Goal: Task Accomplishment & Management: Use online tool/utility

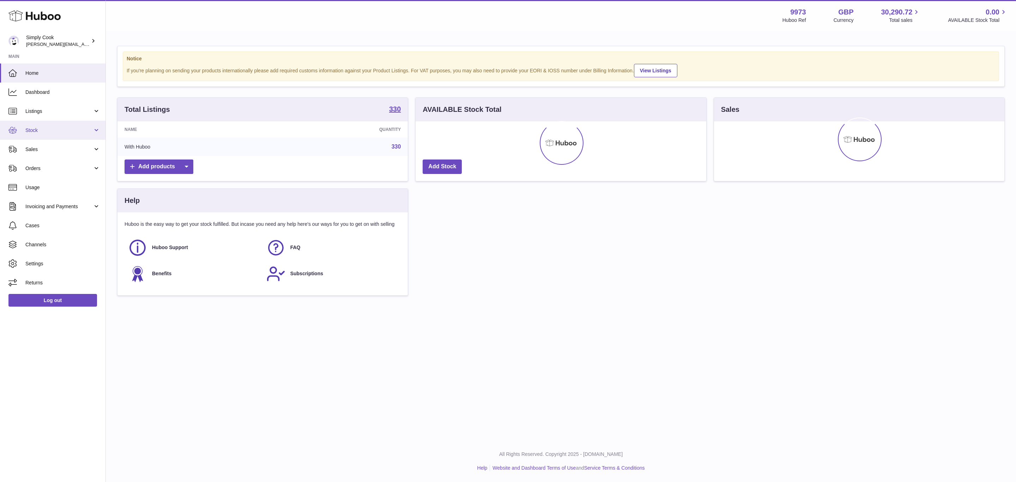
click at [28, 128] on span "Stock" at bounding box center [58, 130] width 67 height 7
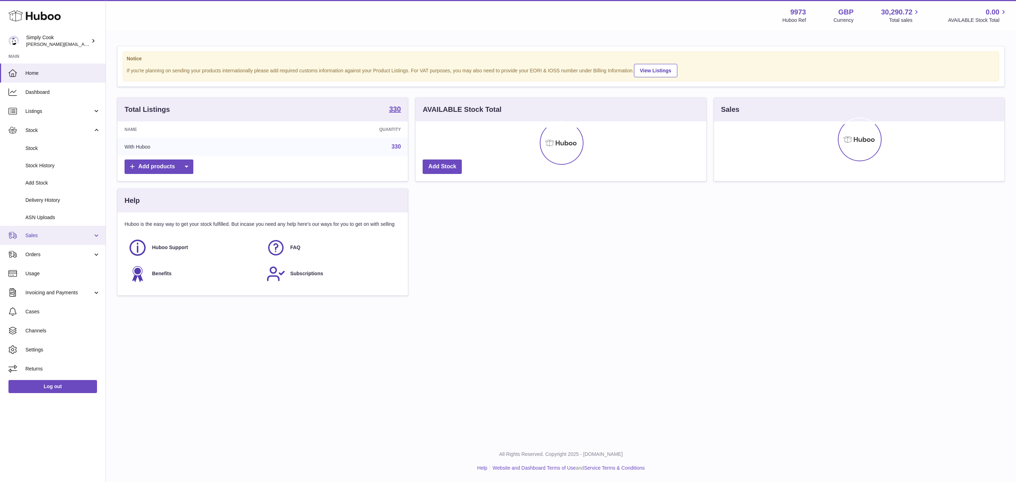
click at [49, 231] on link "Sales" at bounding box center [53, 235] width 106 height 19
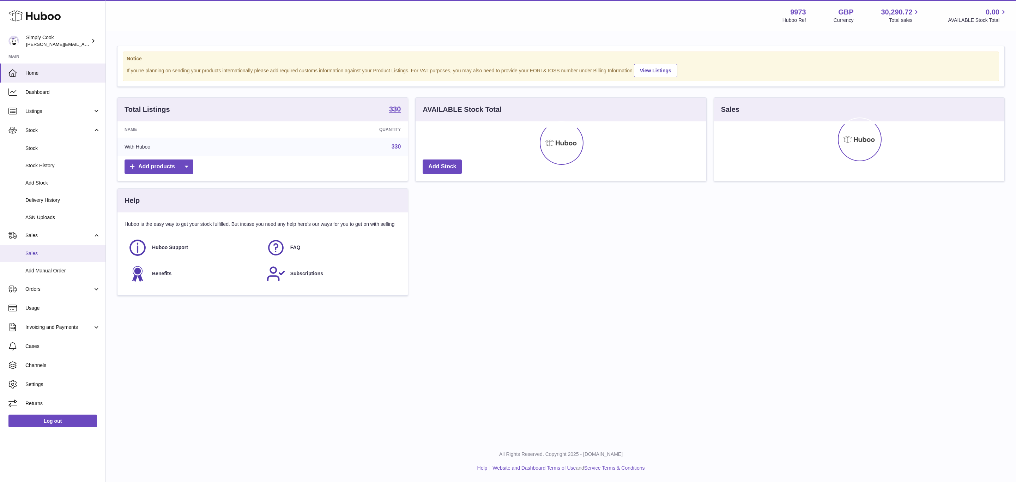
click at [37, 249] on link "Sales" at bounding box center [53, 253] width 106 height 17
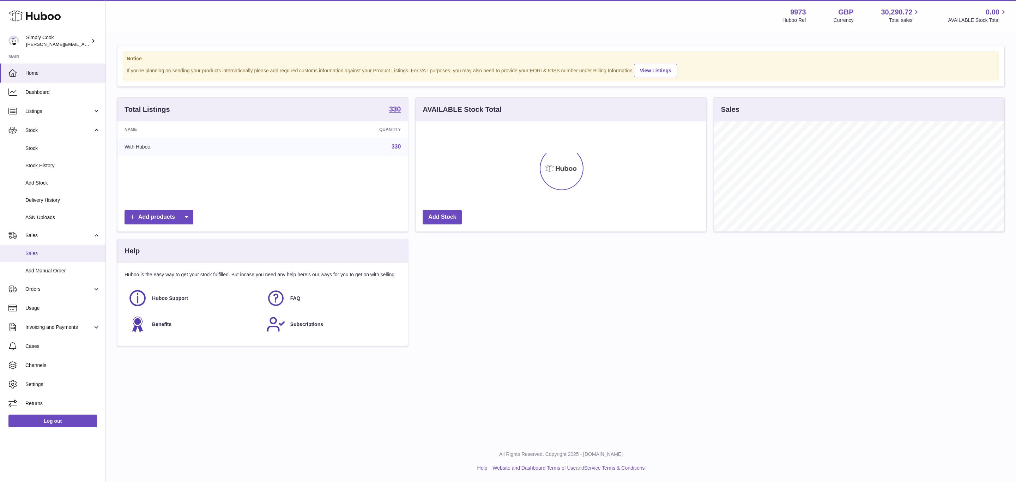
scroll to position [110, 290]
click at [37, 249] on link "Sales" at bounding box center [53, 253] width 106 height 17
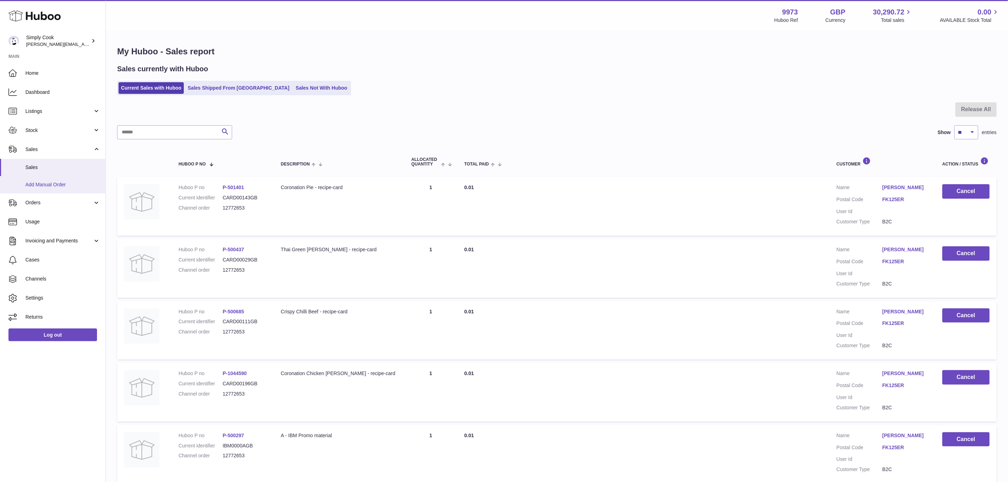
click at [44, 176] on link "Add Manual Order" at bounding box center [53, 184] width 106 height 17
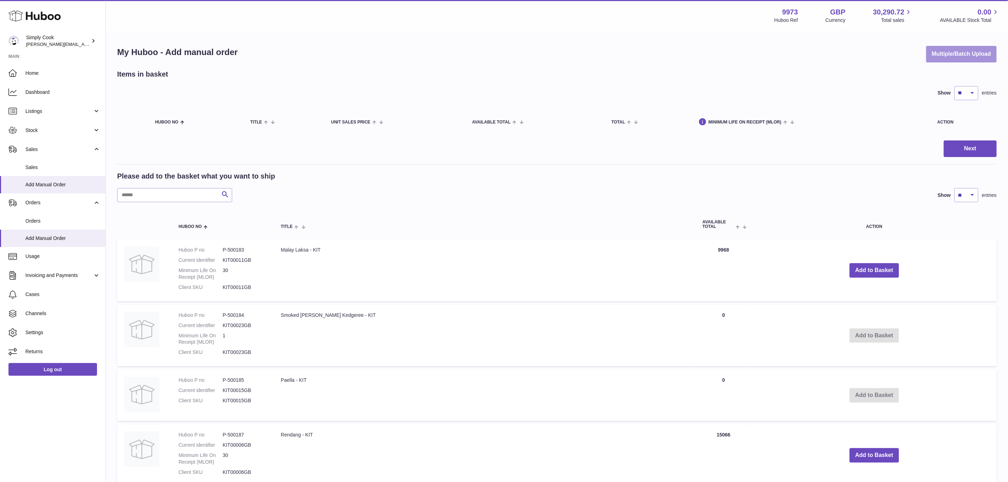
click at [982, 54] on button "Multiple/Batch Upload" at bounding box center [961, 54] width 71 height 17
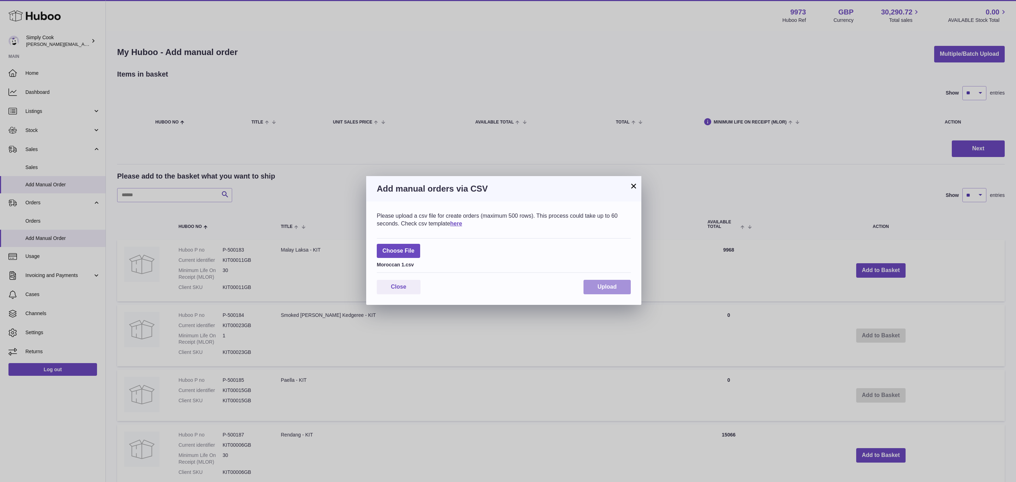
click at [605, 292] on button "Upload" at bounding box center [607, 287] width 47 height 14
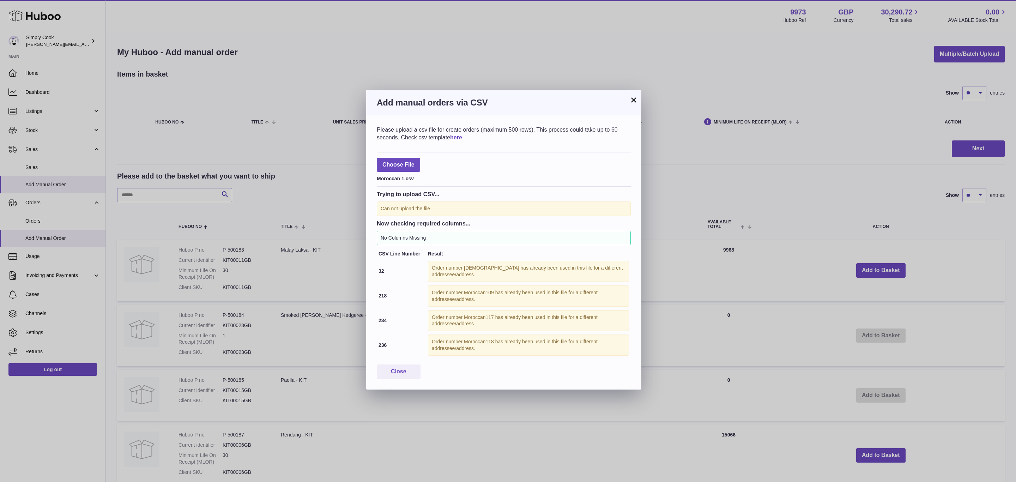
click at [486, 320] on div "Order number Moroccan117 has already been used in this file for a different add…" at bounding box center [528, 320] width 201 height 21
copy div "Moroccan117"
click at [631, 103] on button "×" at bounding box center [634, 100] width 8 height 8
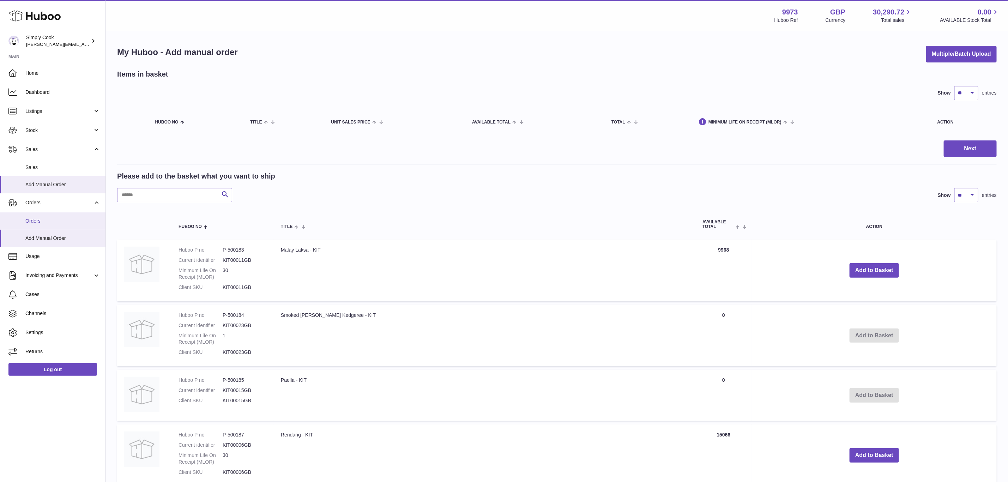
click at [38, 224] on link "Orders" at bounding box center [53, 220] width 106 height 17
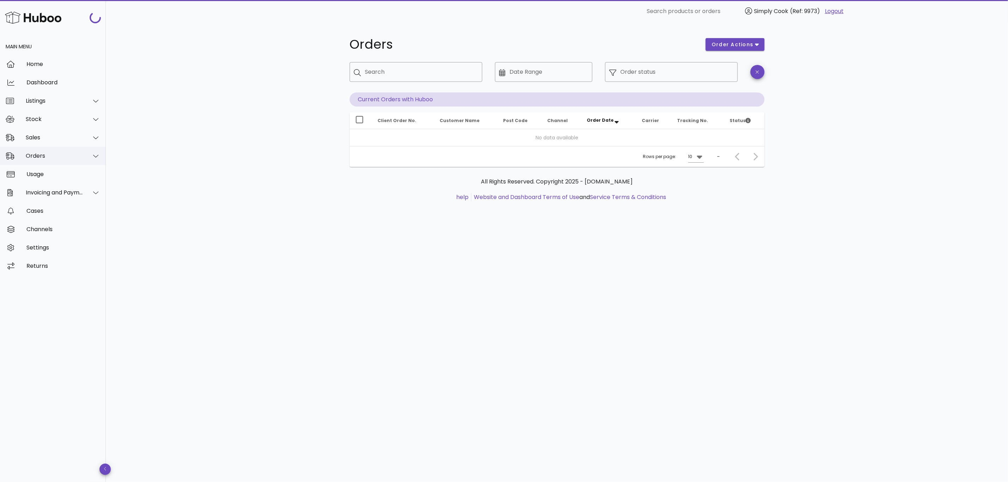
click at [36, 153] on div "Orders" at bounding box center [55, 155] width 58 height 7
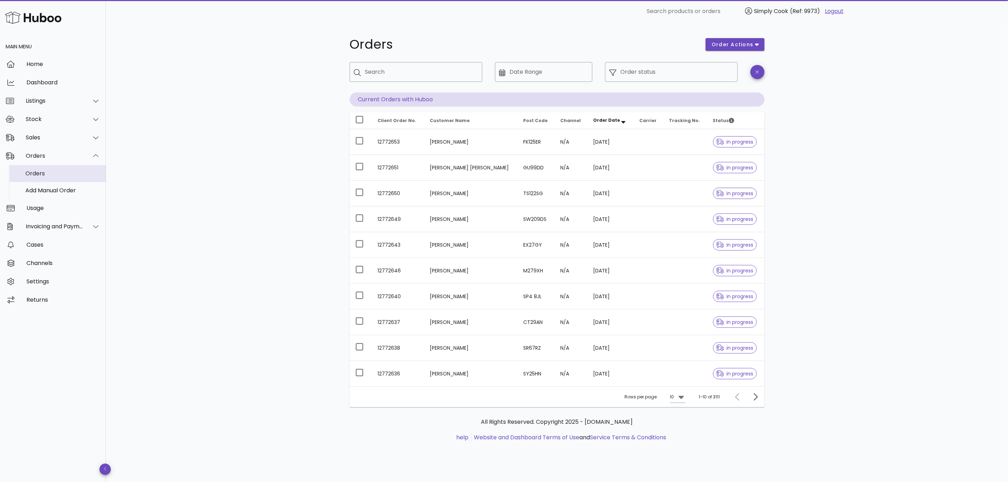
click at [31, 176] on div "Orders" at bounding box center [62, 173] width 75 height 7
click at [42, 124] on div "Main Menu Home Dashboard Listings Stock Sales Orders Usage Invoicing and Paymen…" at bounding box center [53, 156] width 106 height 243
click at [40, 142] on div "Sales" at bounding box center [53, 137] width 106 height 18
click at [40, 152] on div "Sales" at bounding box center [62, 155] width 75 height 7
click at [265, 153] on div "Orders order actions ​ Search ​ Date Range ​ Order status Current Orders with H…" at bounding box center [557, 252] width 902 height 459
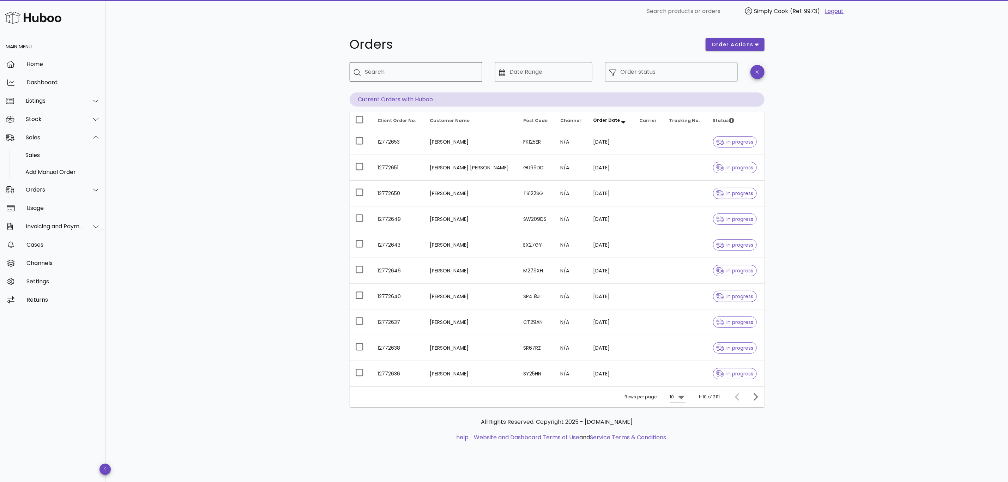
click at [441, 71] on input "Search" at bounding box center [421, 71] width 112 height 11
paste input "**********"
type input "**********"
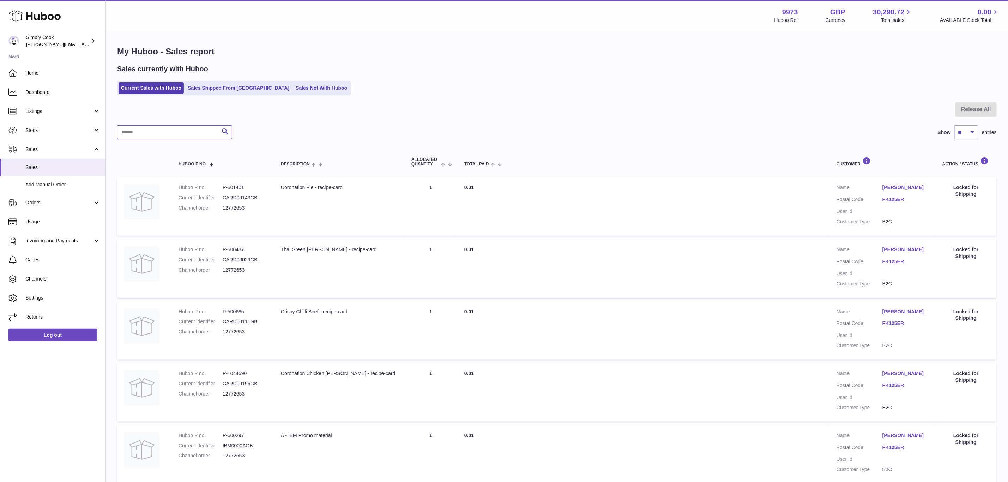
click at [156, 135] on input "text" at bounding box center [174, 132] width 115 height 14
paste input "**********"
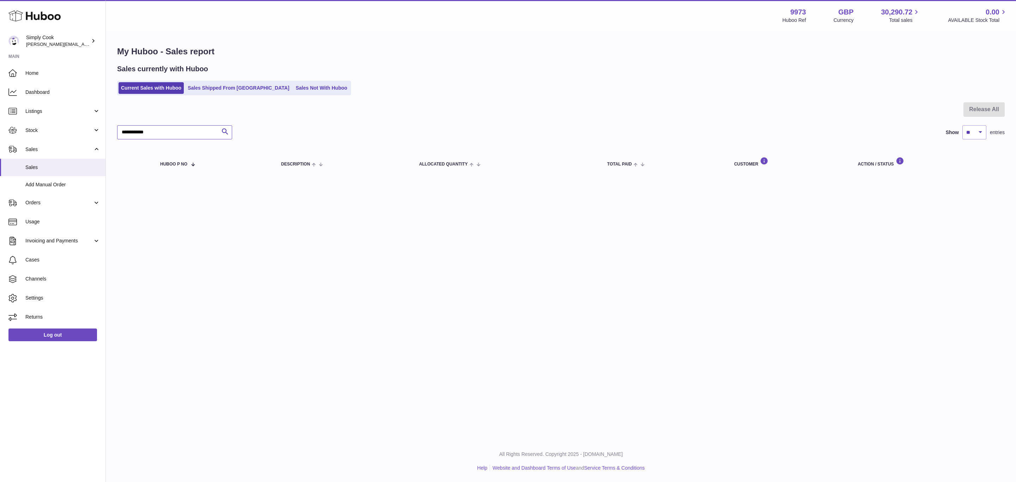
drag, startPoint x: 170, startPoint y: 133, endPoint x: 141, endPoint y: 134, distance: 29.7
click at [141, 134] on input "**********" at bounding box center [174, 132] width 115 height 14
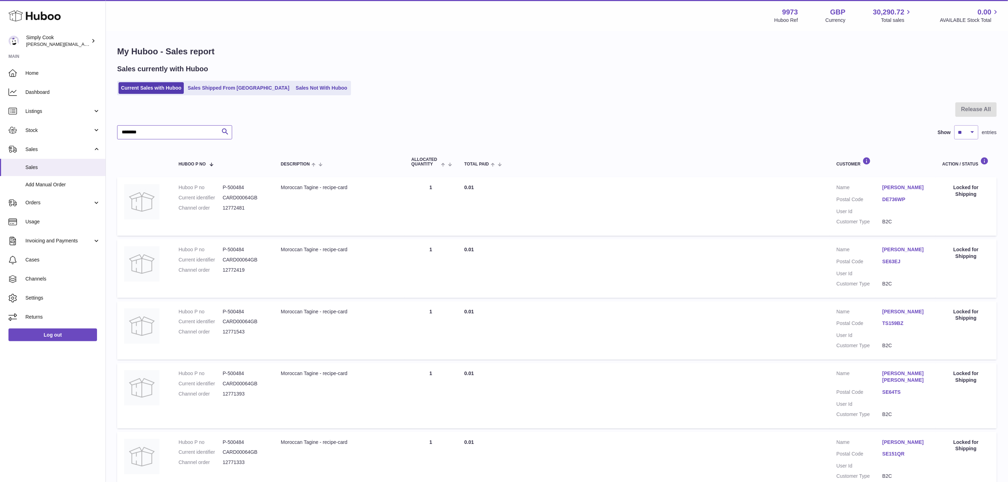
type input "********"
drag, startPoint x: 156, startPoint y: 131, endPoint x: 0, endPoint y: 109, distance: 157.0
click at [0, 109] on div "Huboo Simply Cook emma@simplycook.com Main Home Dashboard Listings Not with Hub…" at bounding box center [504, 438] width 1008 height 877
drag, startPoint x: 223, startPoint y: 82, endPoint x: 219, endPoint y: 83, distance: 4.0
click at [222, 82] on ul "Current Sales with Huboo Sales Shipped From Huboo Sales Not With Huboo" at bounding box center [234, 88] width 234 height 14
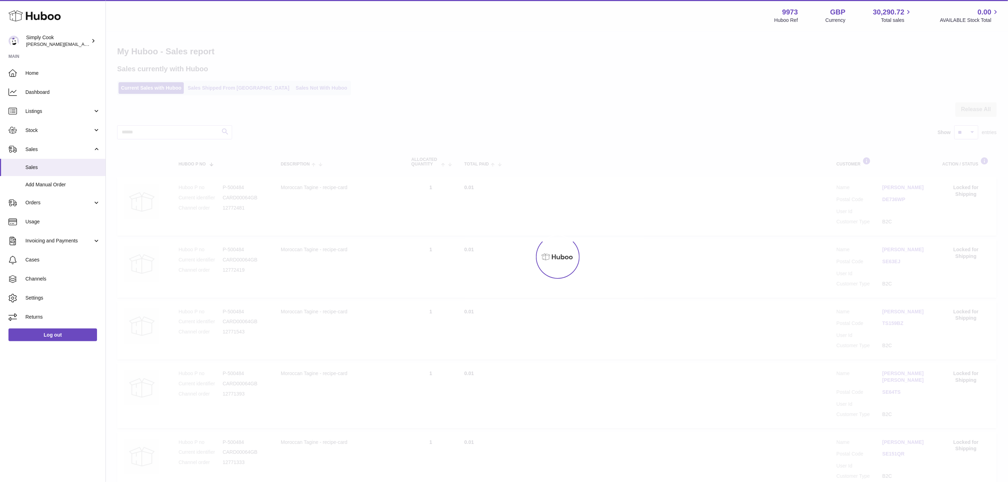
click at [210, 88] on div at bounding box center [557, 257] width 902 height 450
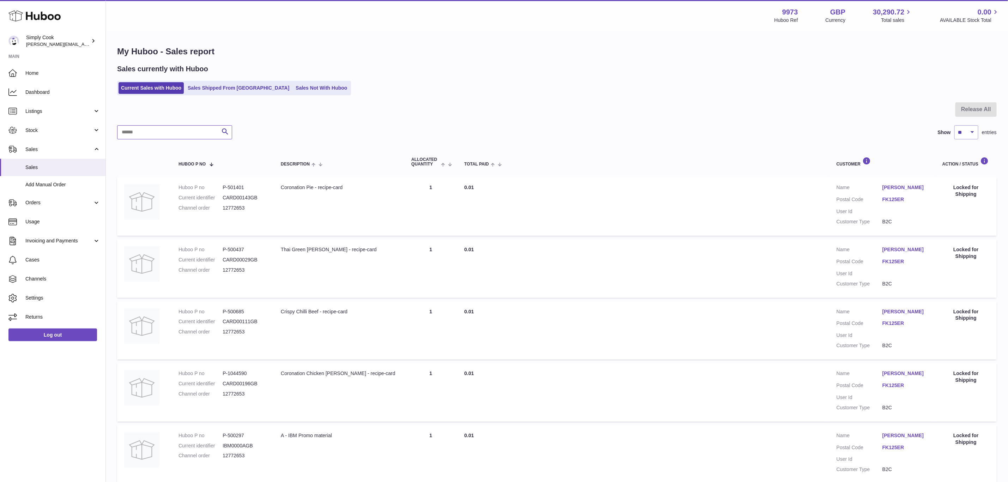
click at [173, 129] on input "text" at bounding box center [174, 132] width 115 height 14
paste input "******"
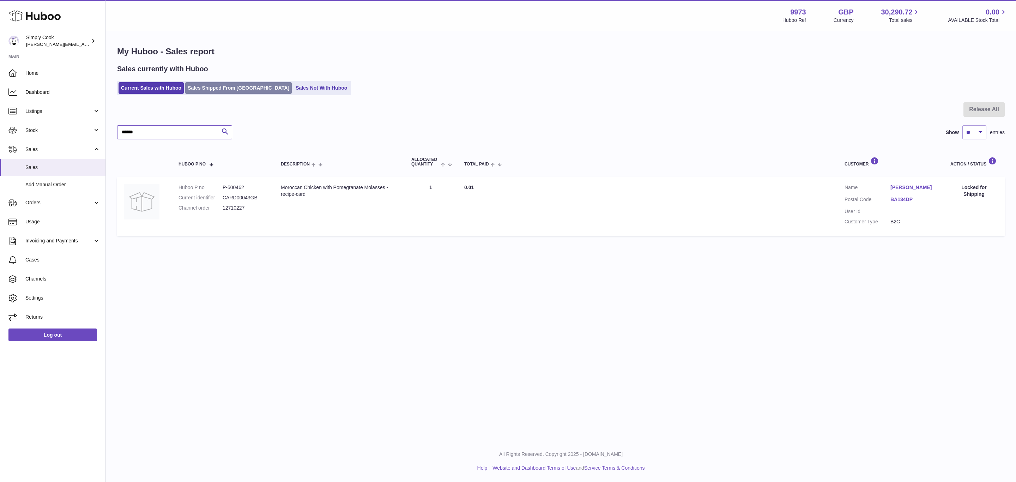
type input "******"
click at [246, 90] on link "Sales Shipped From Huboo" at bounding box center [238, 88] width 107 height 12
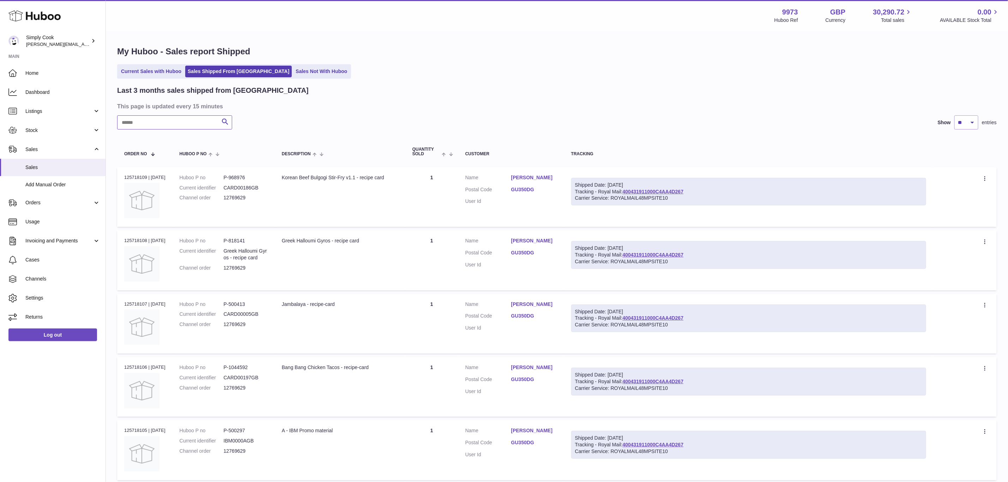
click at [175, 123] on input "text" at bounding box center [174, 122] width 115 height 14
paste input "******"
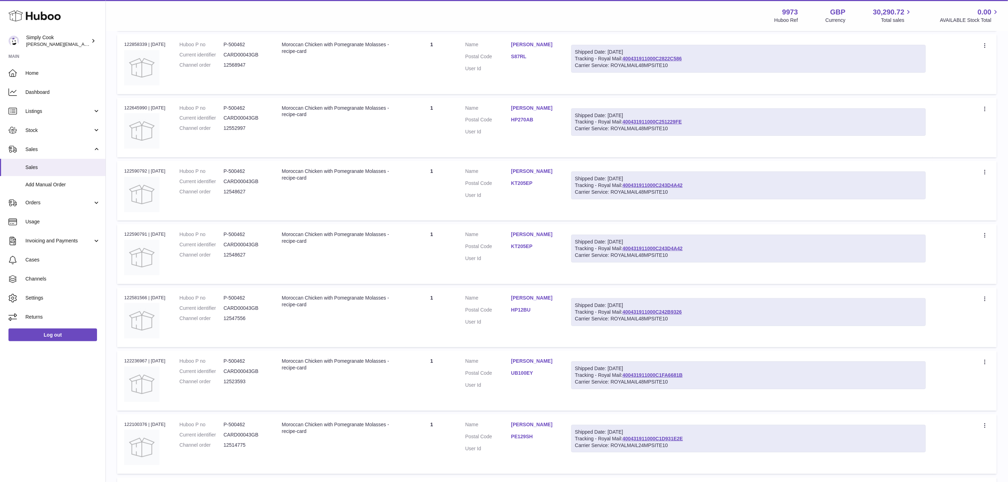
scroll to position [389, 0]
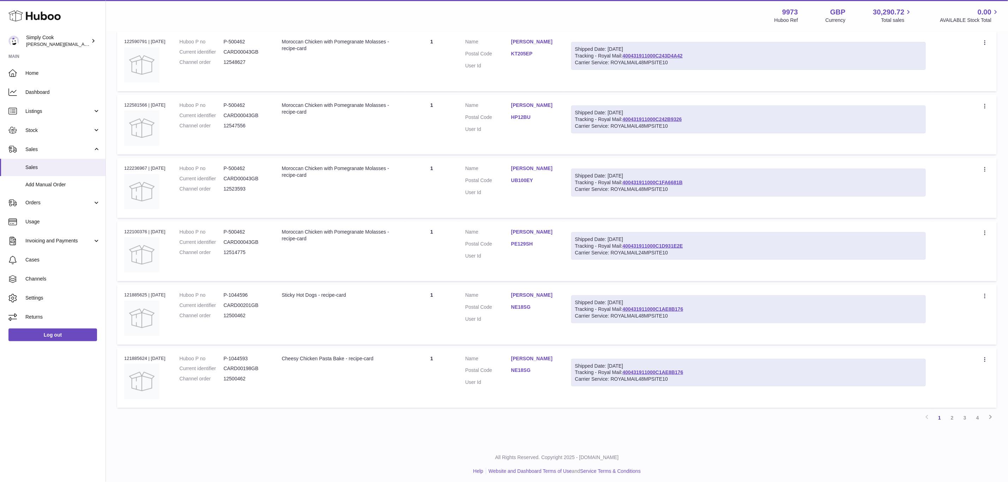
type input "******"
drag, startPoint x: 536, startPoint y: 158, endPoint x: 544, endPoint y: 162, distance: 9.3
click at [543, 162] on td "Customer Name Jenny Ash Postal Code UB100EY User Id" at bounding box center [511, 188] width 106 height 60
click at [550, 170] on dd "Jenny Ash" at bounding box center [534, 169] width 46 height 8
click at [549, 168] on link "Jenny Ash" at bounding box center [534, 168] width 46 height 7
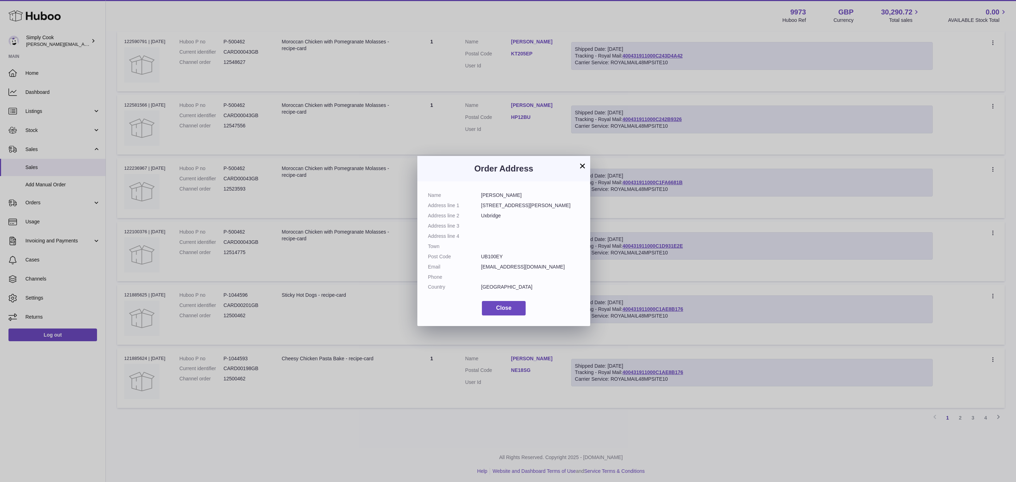
click at [489, 197] on dd "Jenny Ash" at bounding box center [530, 195] width 99 height 7
copy dl "Jenny Ash"
click at [489, 217] on dd "Uxbridge" at bounding box center [530, 215] width 99 height 7
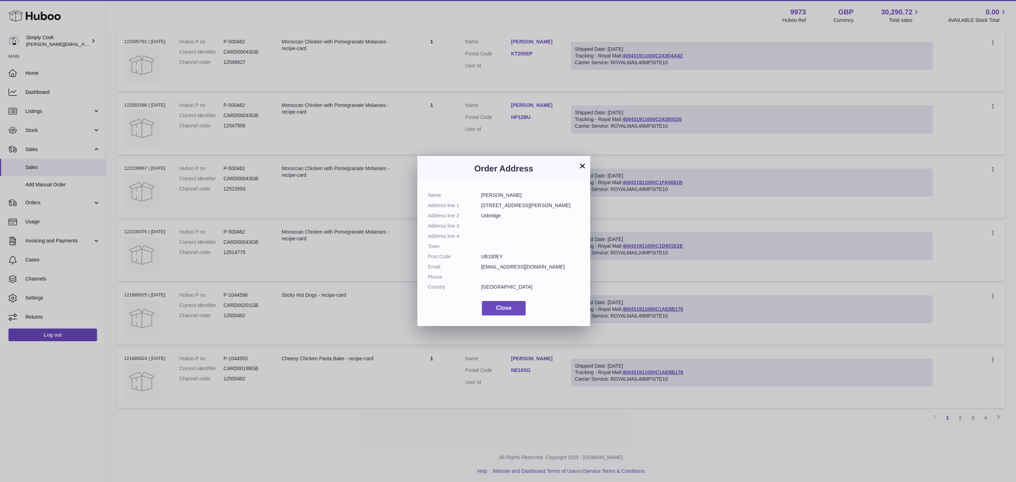
click at [489, 217] on dd "Uxbridge" at bounding box center [530, 215] width 99 height 7
copy dd "Uxbridge"
click at [582, 166] on button "×" at bounding box center [582, 166] width 8 height 8
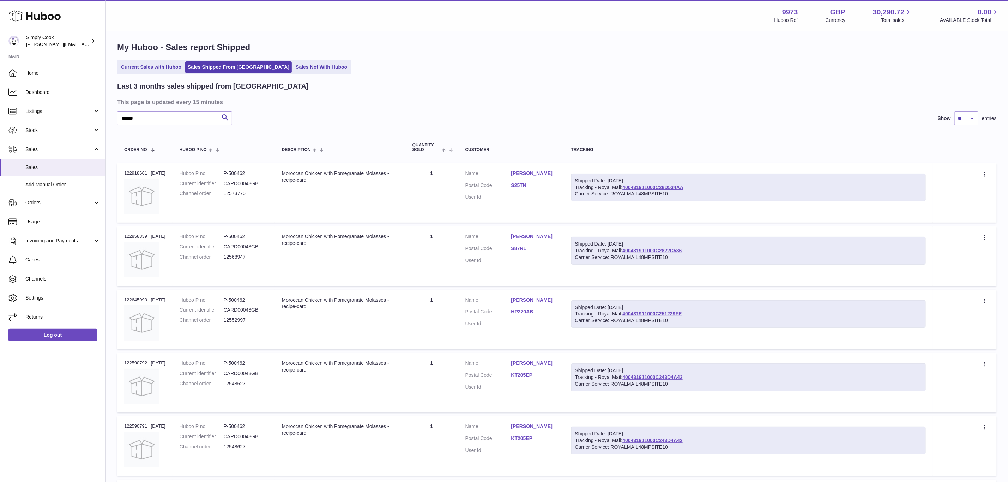
scroll to position [0, 0]
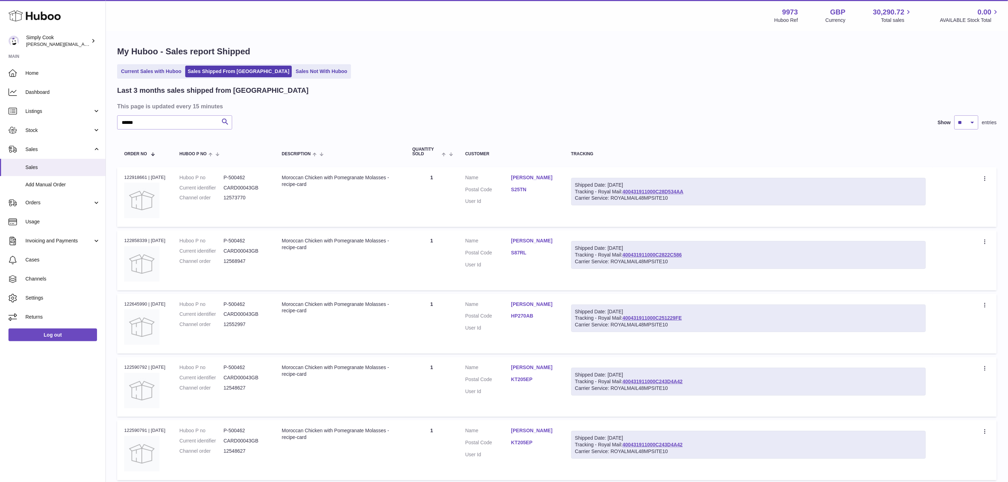
drag, startPoint x: 157, startPoint y: 71, endPoint x: 162, endPoint y: 80, distance: 10.3
click at [157, 71] on link "Current Sales with Huboo" at bounding box center [151, 72] width 65 height 12
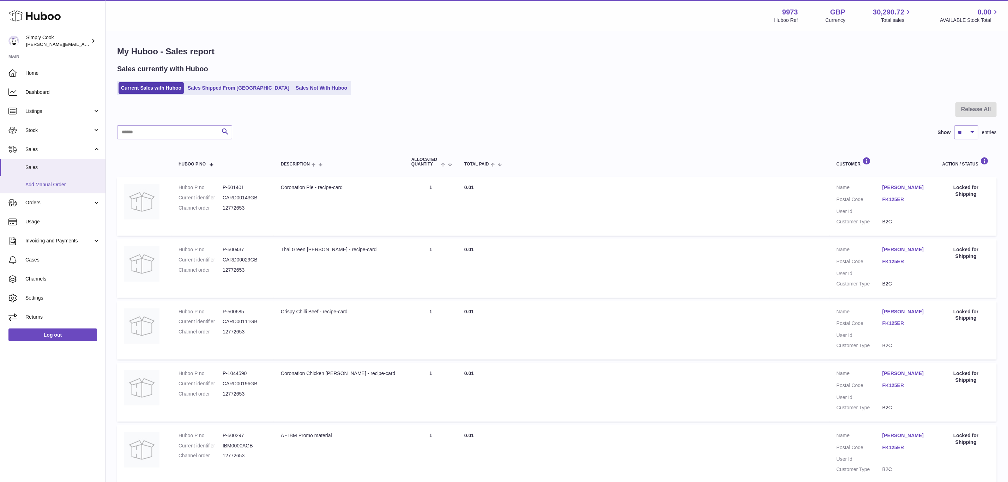
click at [42, 187] on span "Add Manual Order" at bounding box center [62, 184] width 75 height 7
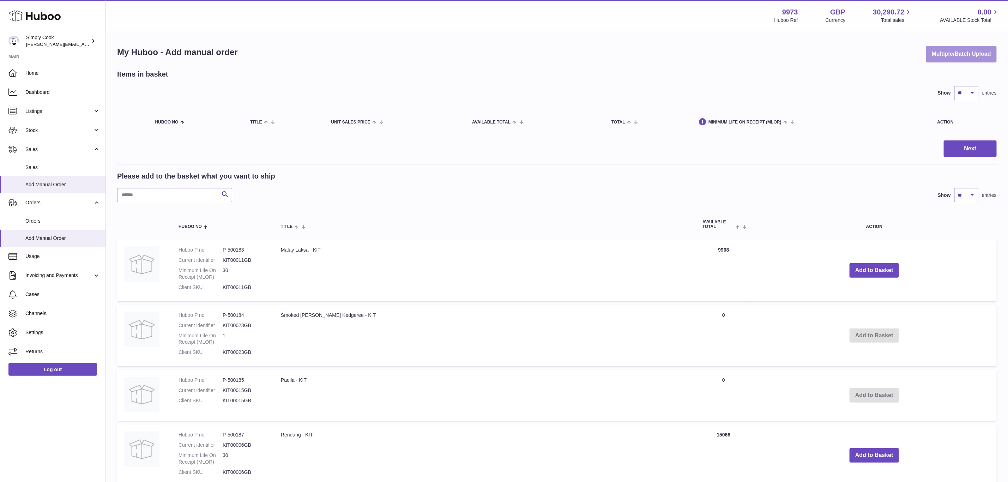
click at [973, 53] on button "Multiple/Batch Upload" at bounding box center [961, 54] width 71 height 17
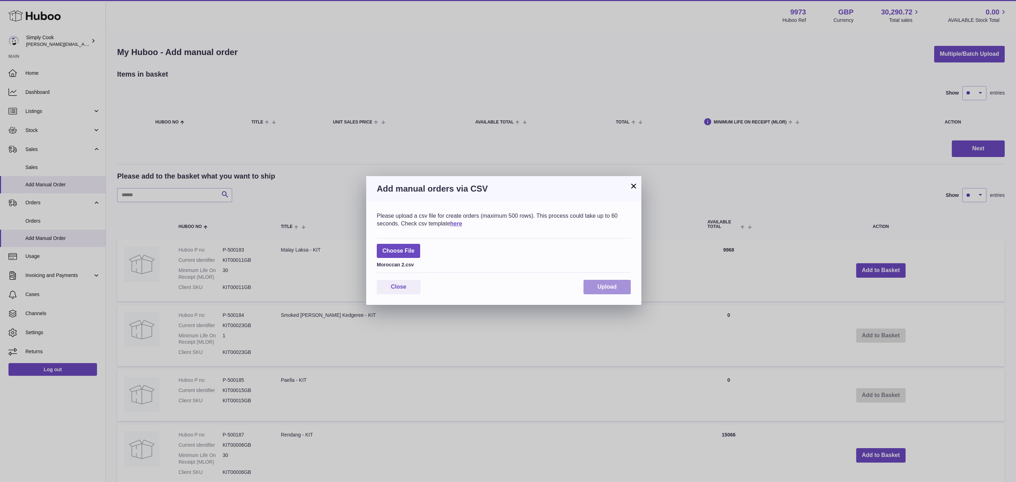
click at [607, 281] on div "Please upload a csv file for create orders (maximum 500 rows). This process cou…" at bounding box center [503, 252] width 275 height 103
click at [609, 287] on span "Upload" at bounding box center [607, 287] width 19 height 6
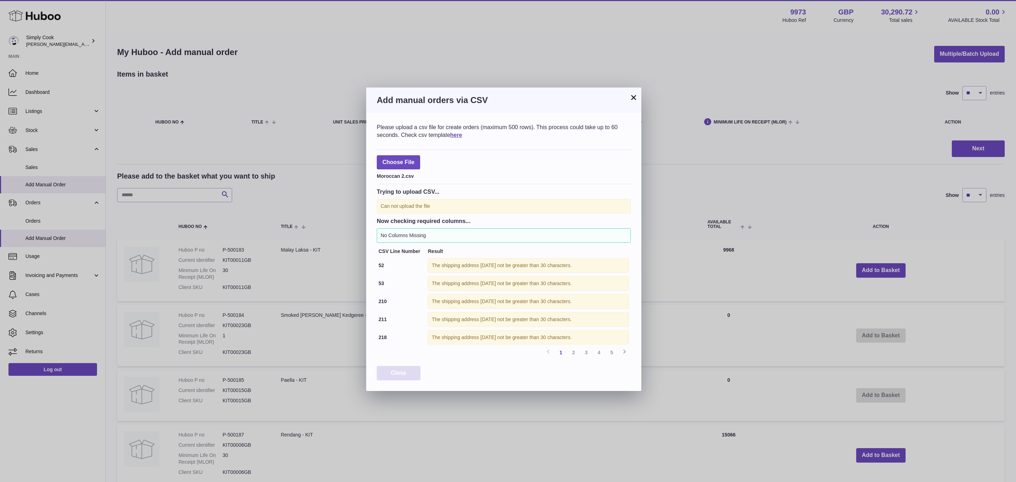
click at [399, 375] on span "Close" at bounding box center [399, 373] width 16 height 6
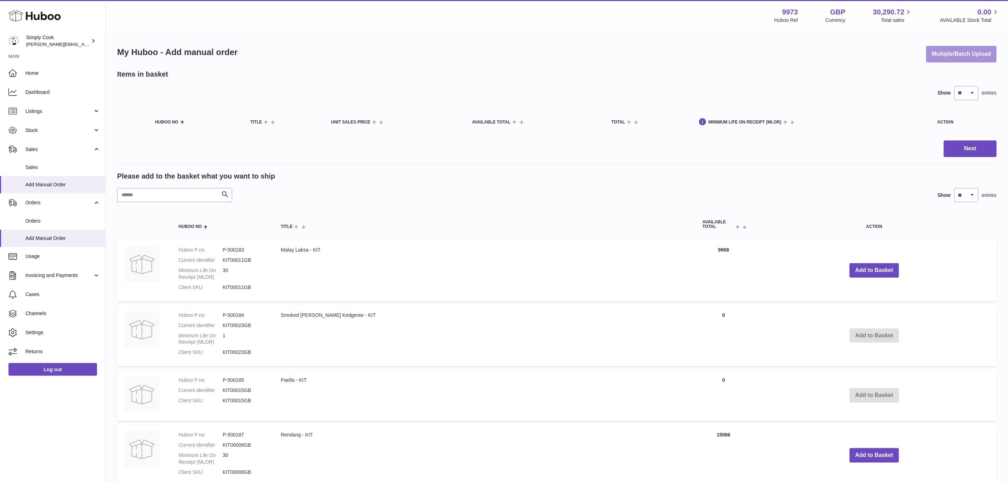
click at [971, 54] on button "Multiple/Batch Upload" at bounding box center [961, 54] width 71 height 17
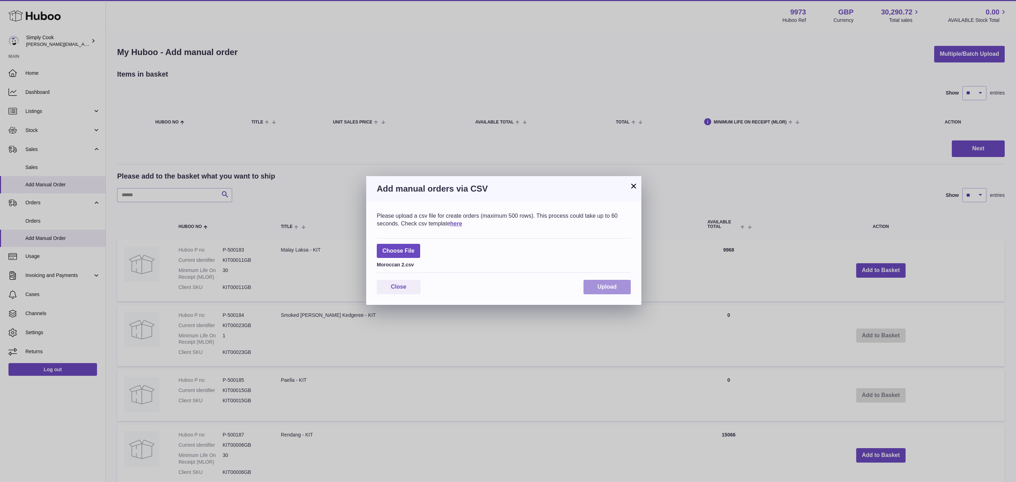
click at [605, 286] on span "Upload" at bounding box center [607, 287] width 19 height 6
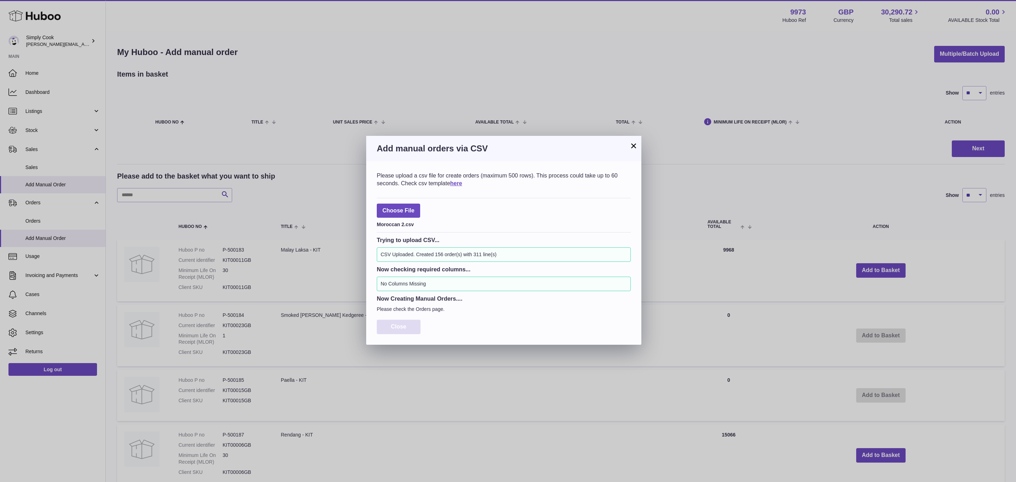
drag, startPoint x: 403, startPoint y: 331, endPoint x: 402, endPoint y: 325, distance: 6.1
click at [403, 330] on button "Close" at bounding box center [399, 327] width 44 height 14
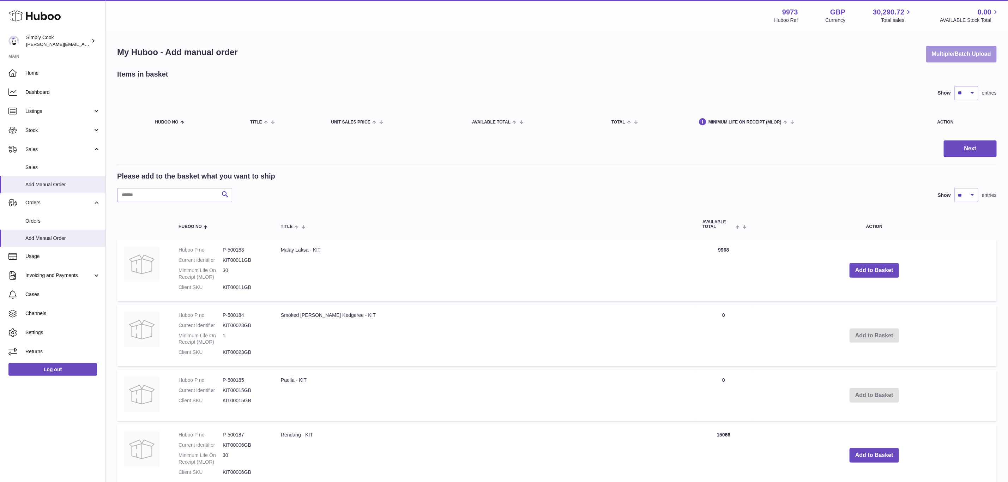
click at [973, 53] on button "Multiple/Batch Upload" at bounding box center [961, 54] width 71 height 17
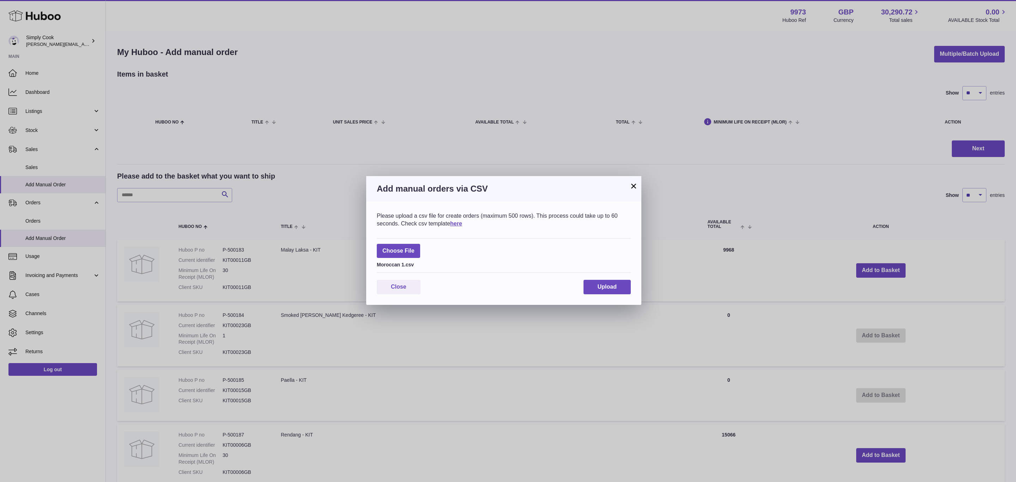
click at [618, 295] on div "Please upload a csv file for create orders (maximum 500 rows). This process cou…" at bounding box center [503, 252] width 275 height 103
click at [606, 289] on span "Upload" at bounding box center [607, 287] width 19 height 6
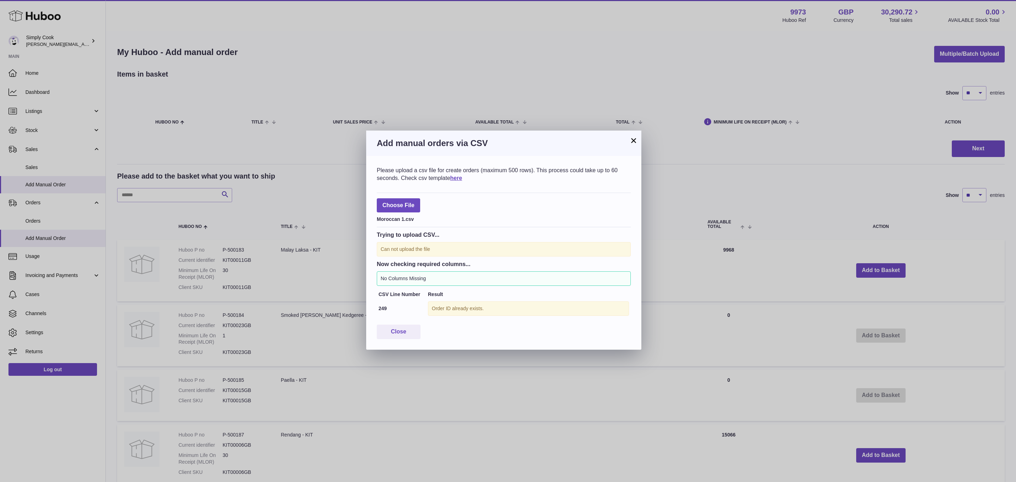
click at [450, 312] on div "Order ID already exists." at bounding box center [528, 308] width 201 height 14
click at [534, 316] on div "Order ID already exists." at bounding box center [528, 308] width 201 height 14
click at [636, 139] on button "×" at bounding box center [634, 140] width 8 height 8
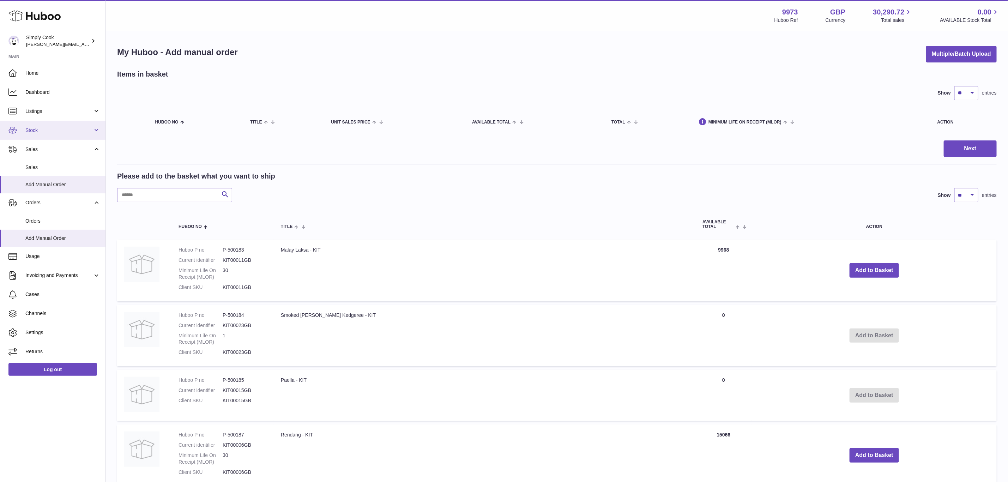
click at [40, 124] on link "Stock" at bounding box center [53, 130] width 106 height 19
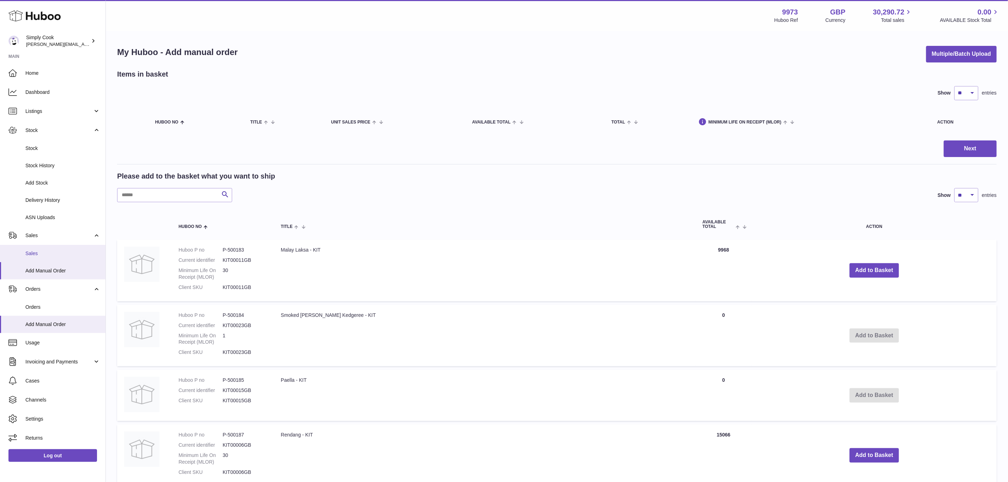
click at [38, 250] on span "Sales" at bounding box center [62, 253] width 75 height 7
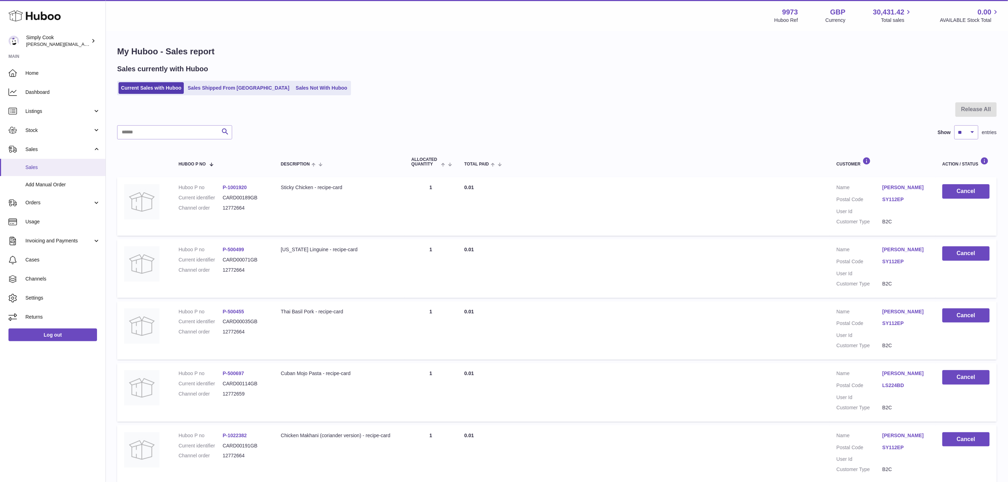
click at [48, 164] on span "Sales" at bounding box center [62, 167] width 75 height 7
click at [188, 138] on input "text" at bounding box center [174, 132] width 115 height 14
paste input "**********"
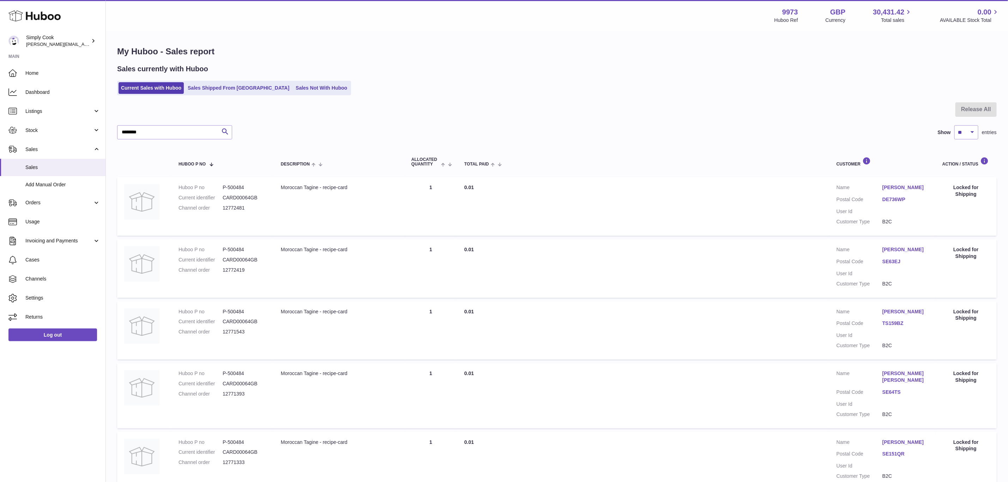
click at [211, 95] on ul "Current Sales with Huboo Sales Shipped From Huboo Sales Not With Huboo" at bounding box center [234, 88] width 234 height 14
drag, startPoint x: 168, startPoint y: 132, endPoint x: 0, endPoint y: 103, distance: 170.7
click at [0, 103] on div "Huboo Simply Cook emma@simplycook.com Main Home Dashboard Listings Not with Hub…" at bounding box center [504, 438] width 1008 height 877
paste input "text"
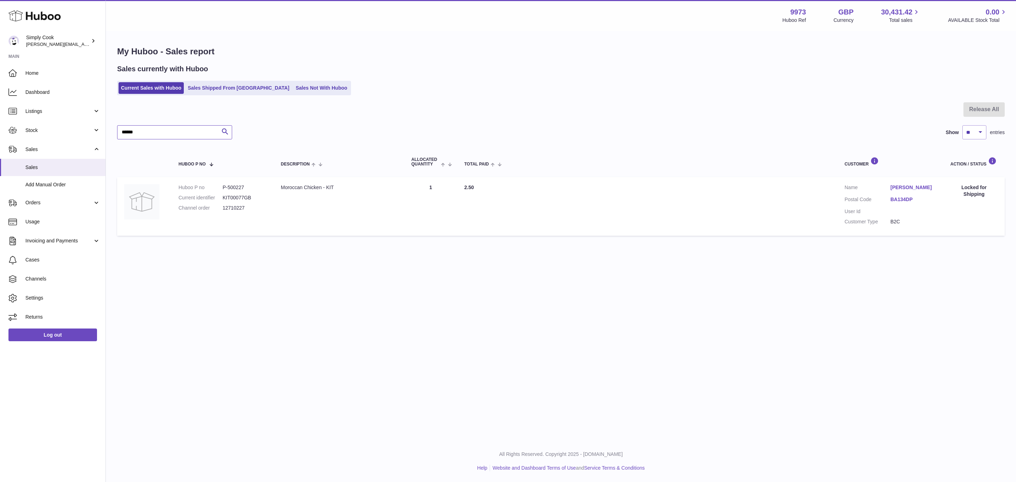
type input "******"
click at [32, 207] on link "Orders" at bounding box center [53, 202] width 106 height 19
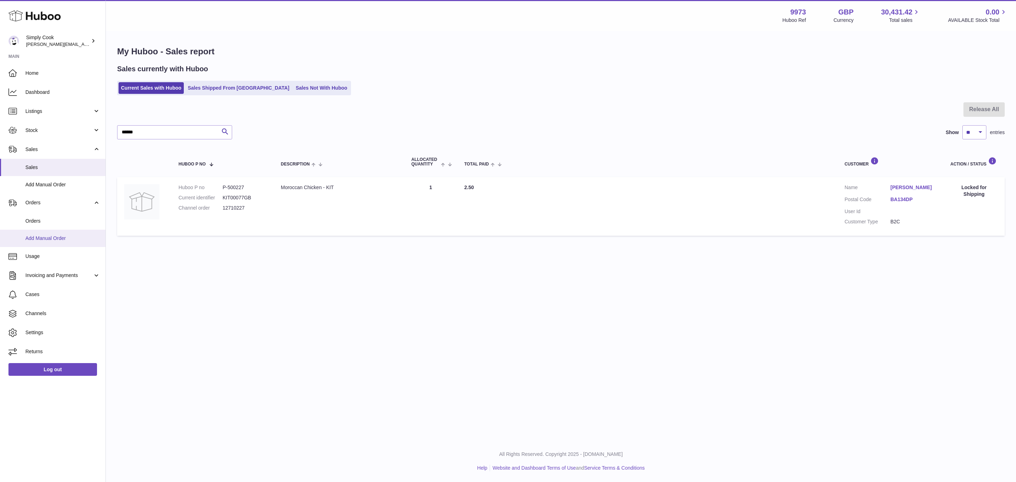
click at [20, 232] on link "Add Manual Order" at bounding box center [53, 238] width 106 height 17
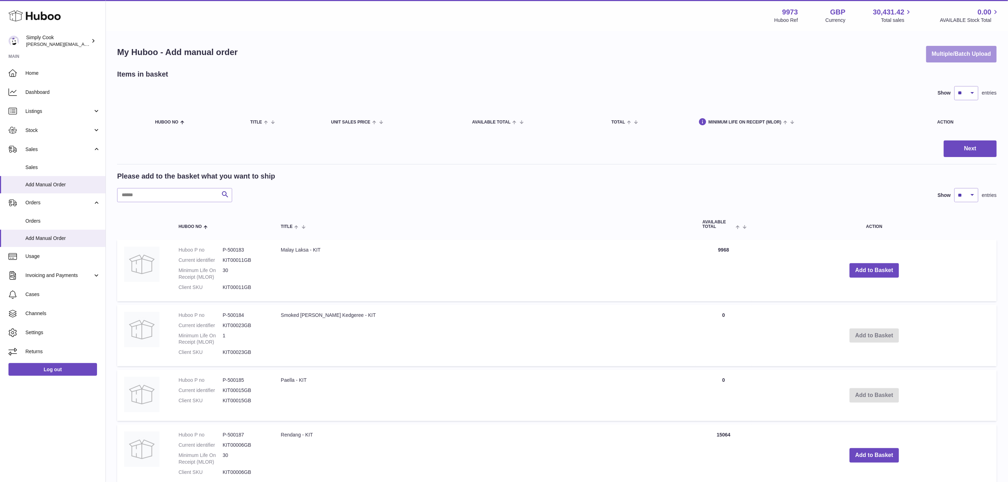
click at [946, 54] on button "Multiple/Batch Upload" at bounding box center [961, 54] width 71 height 17
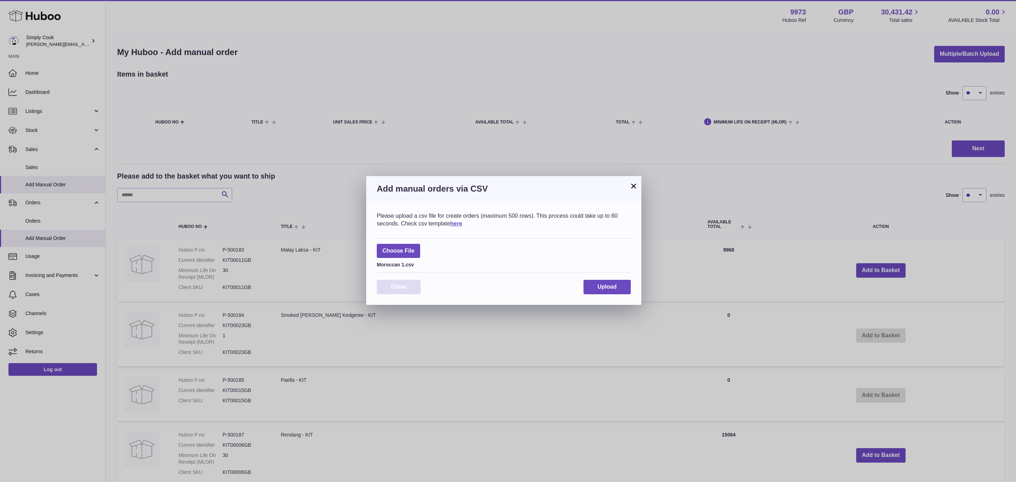
click at [399, 283] on button "Close" at bounding box center [399, 287] width 44 height 14
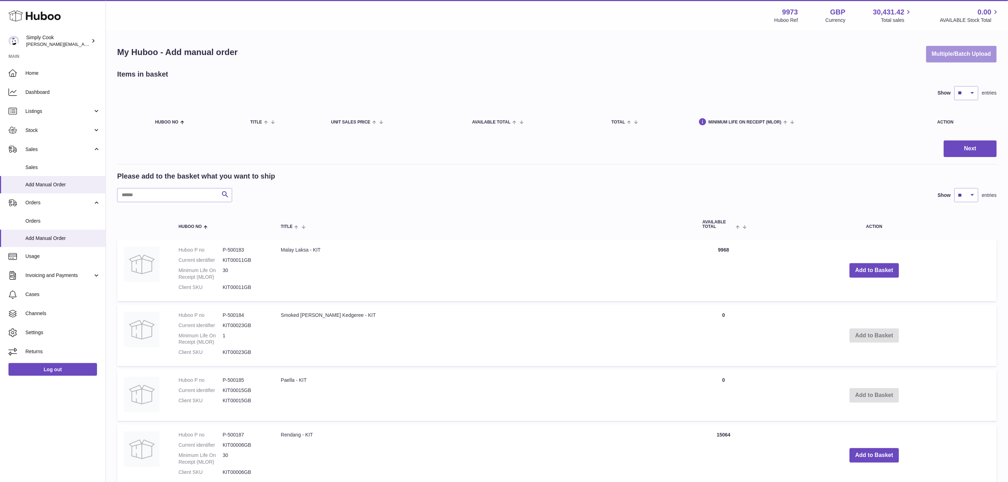
click at [978, 47] on button "Multiple/Batch Upload" at bounding box center [961, 54] width 71 height 17
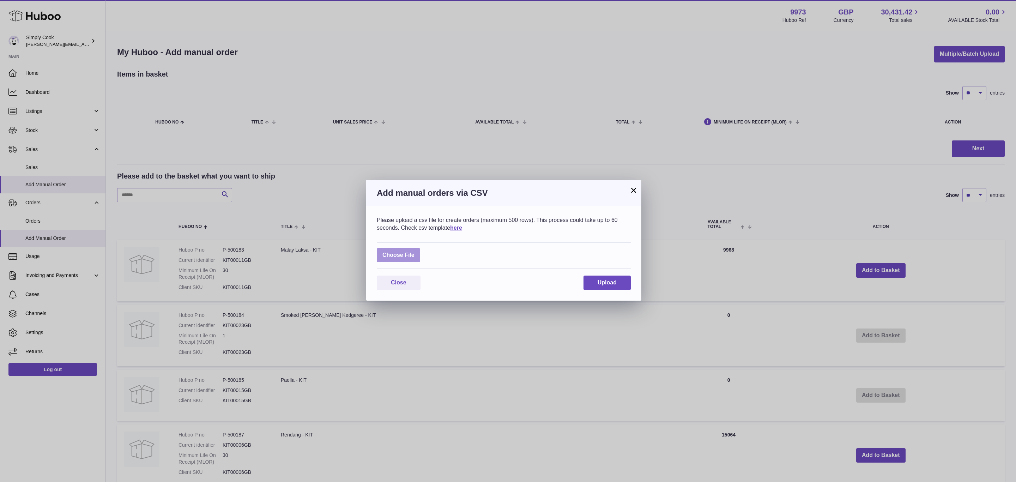
click at [415, 261] on label at bounding box center [398, 255] width 43 height 14
click at [415, 252] on input "file" at bounding box center [415, 252] width 0 height 0
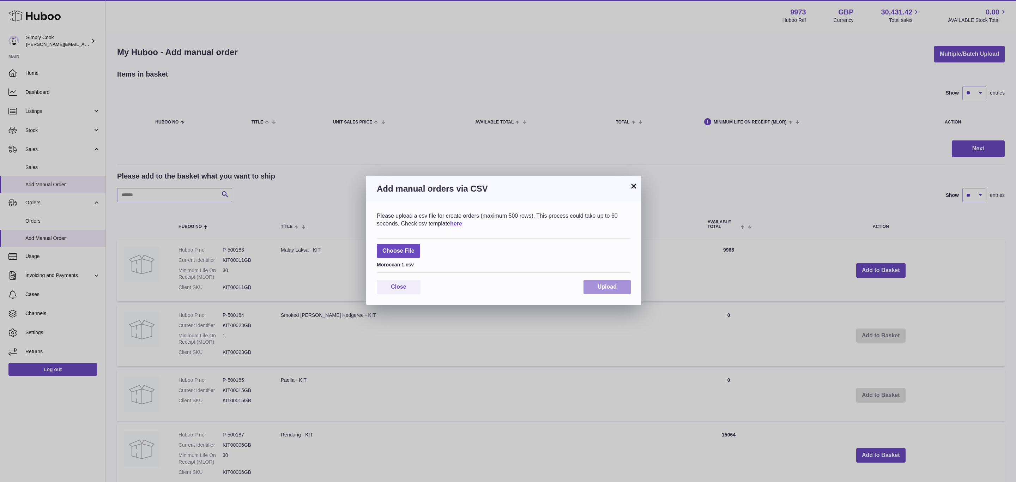
click at [608, 284] on span "Upload" at bounding box center [607, 287] width 19 height 6
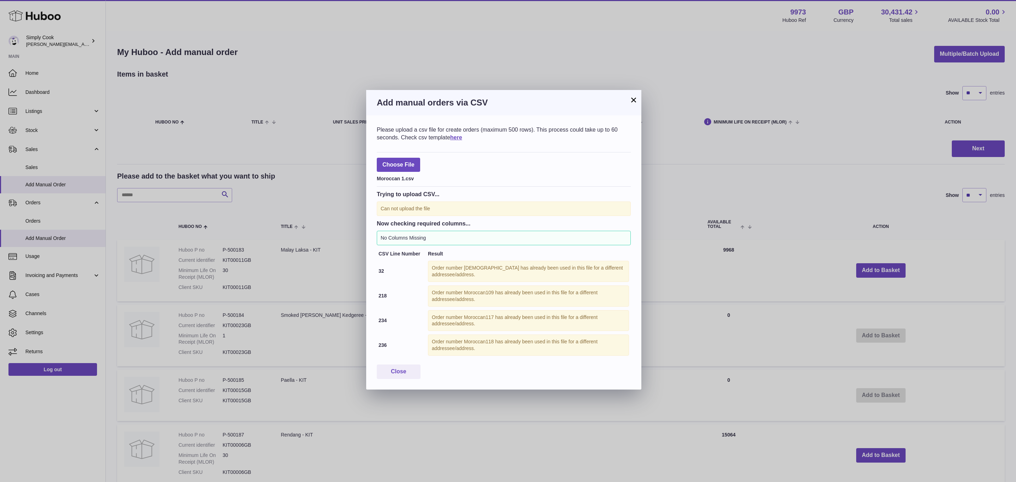
click at [483, 266] on div "Order number Moroccan16 has already been used in this file for a different addr…" at bounding box center [528, 271] width 201 height 21
drag, startPoint x: 492, startPoint y: 266, endPoint x: 464, endPoint y: 269, distance: 28.1
click at [464, 269] on div "Order number Moroccan16 has already been used in this file for a different addr…" at bounding box center [528, 271] width 201 height 21
copy div "Moroccan16"
click at [491, 350] on div "Order number Moroccan118 has already been used in this file for a different add…" at bounding box center [528, 345] width 201 height 21
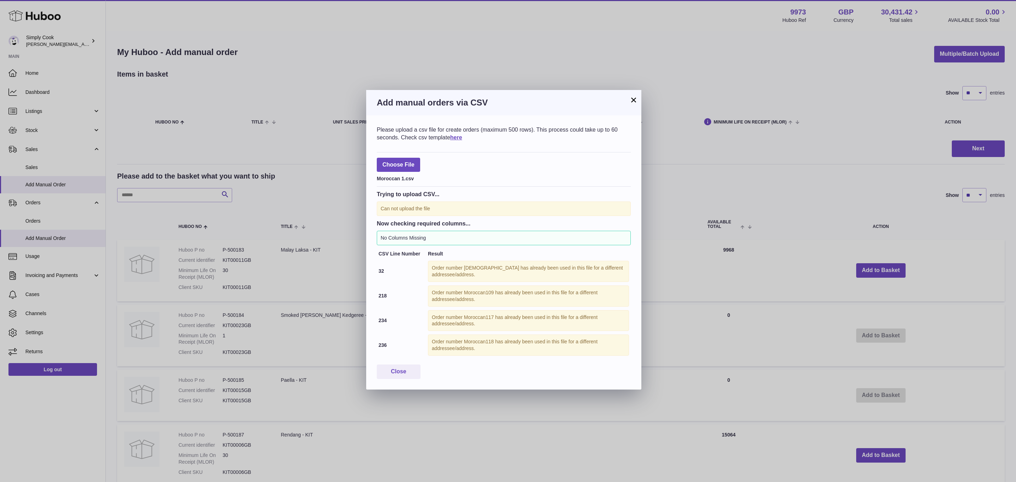
click at [488, 294] on div "Order number Moroccan109 has already been used in this file for a different add…" at bounding box center [528, 295] width 201 height 21
click at [472, 294] on div "Order number Moroccan109 has already been used in this file for a different add…" at bounding box center [528, 295] width 201 height 21
copy div "Moroccan109"
click at [632, 97] on button "×" at bounding box center [634, 100] width 8 height 8
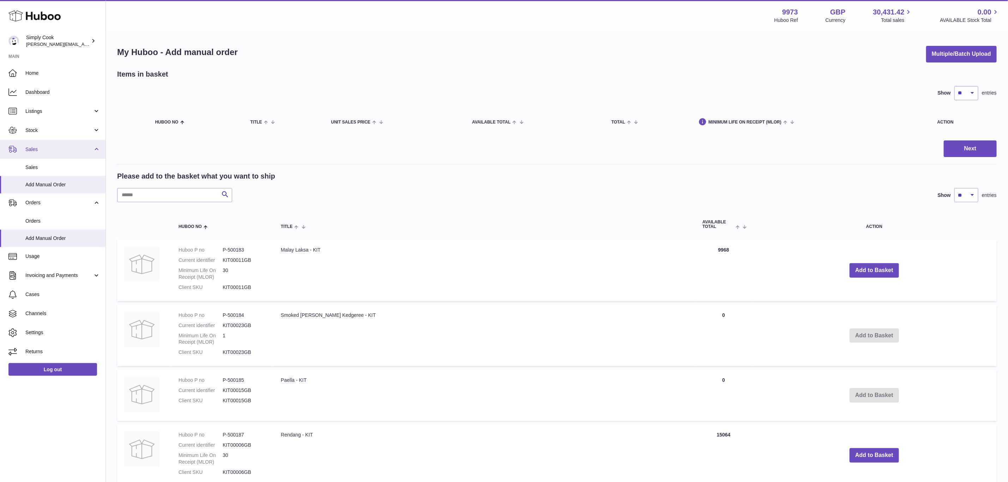
click at [32, 146] on span "Sales" at bounding box center [58, 149] width 67 height 7
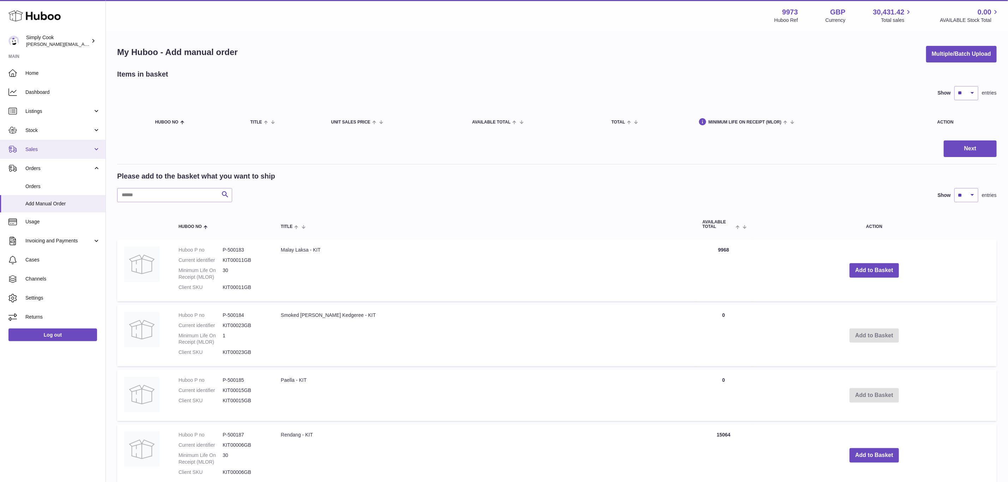
click at [34, 152] on span "Sales" at bounding box center [58, 149] width 67 height 7
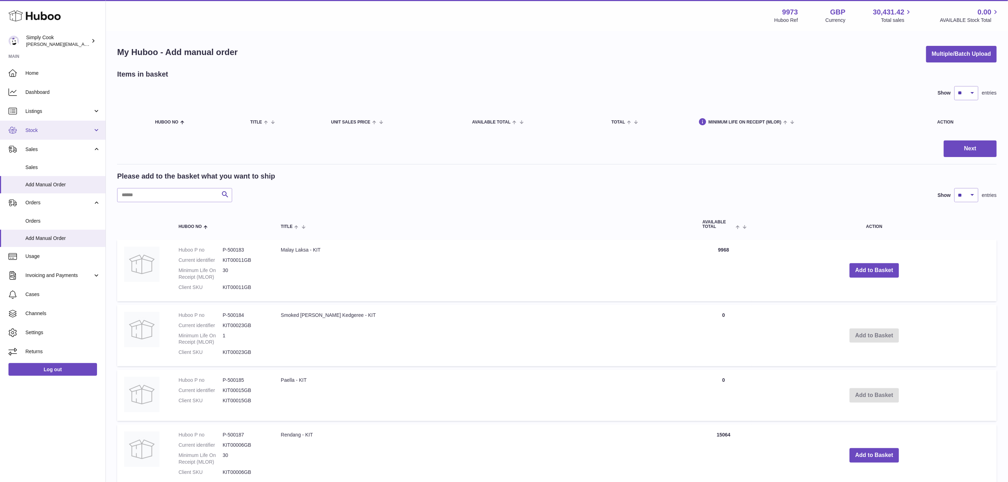
click at [33, 128] on span "Stock" at bounding box center [58, 130] width 67 height 7
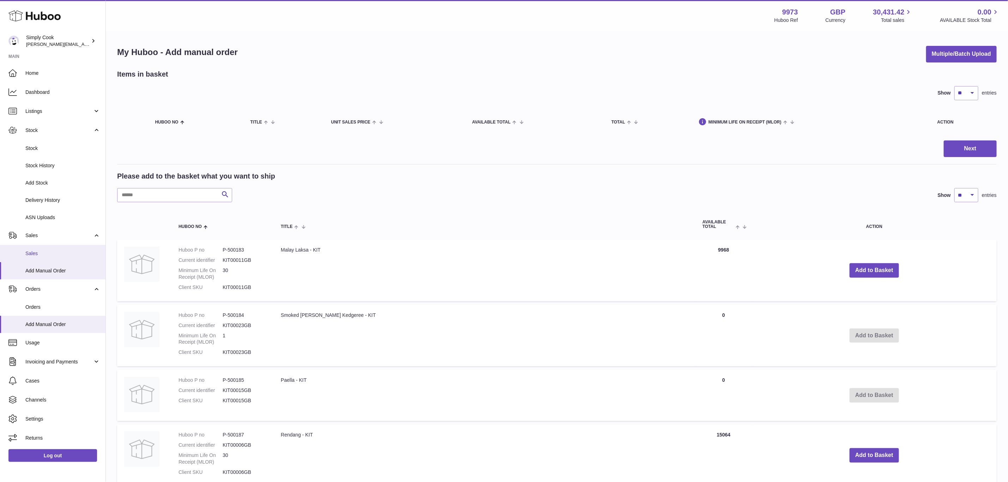
click at [39, 253] on span "Sales" at bounding box center [62, 253] width 75 height 7
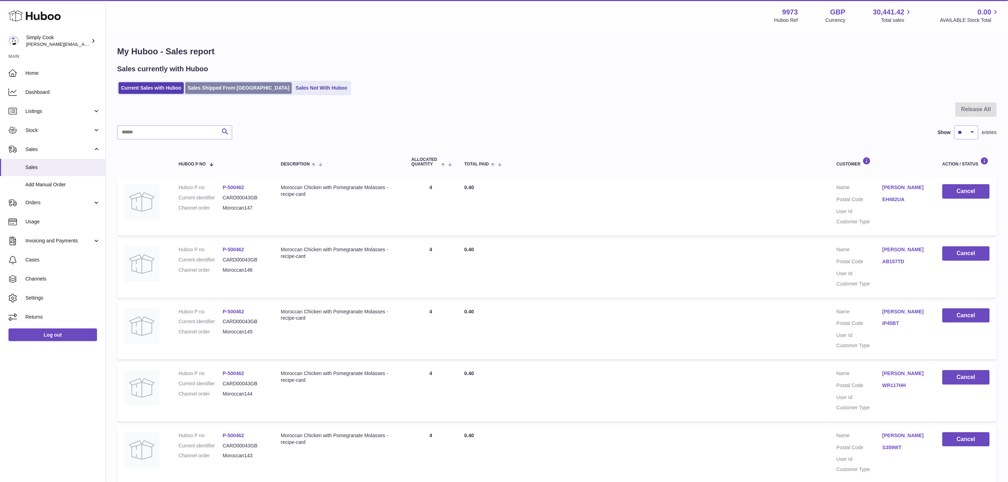
click at [201, 89] on link "Sales Shipped From [GEOGRAPHIC_DATA]" at bounding box center [238, 88] width 107 height 12
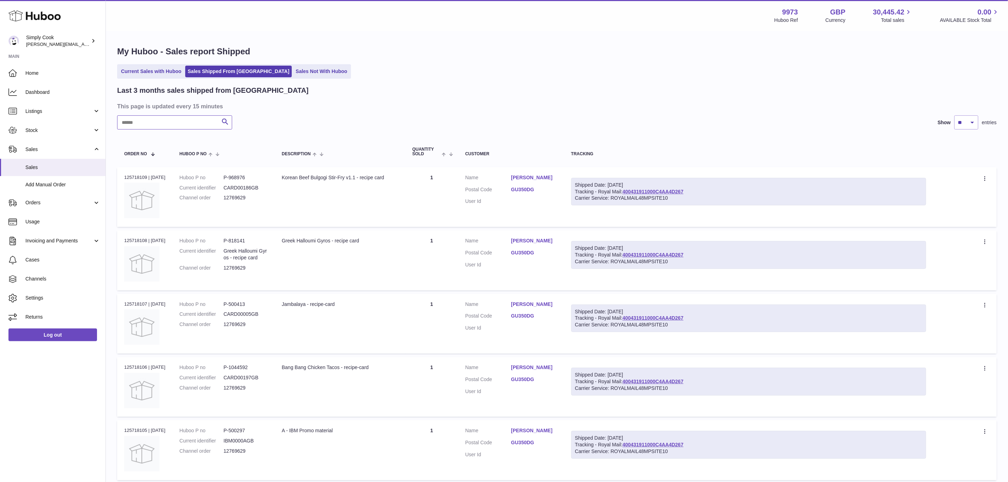
click at [179, 118] on input "text" at bounding box center [174, 122] width 115 height 14
paste input "**********"
type input "********"
click at [158, 73] on link "Current Sales with Huboo" at bounding box center [151, 72] width 65 height 12
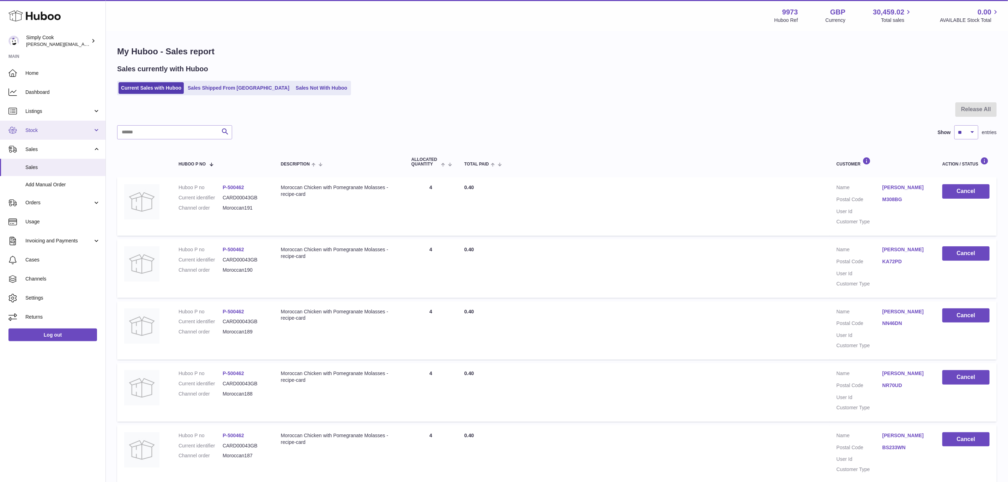
click at [40, 127] on span "Stock" at bounding box center [58, 130] width 67 height 7
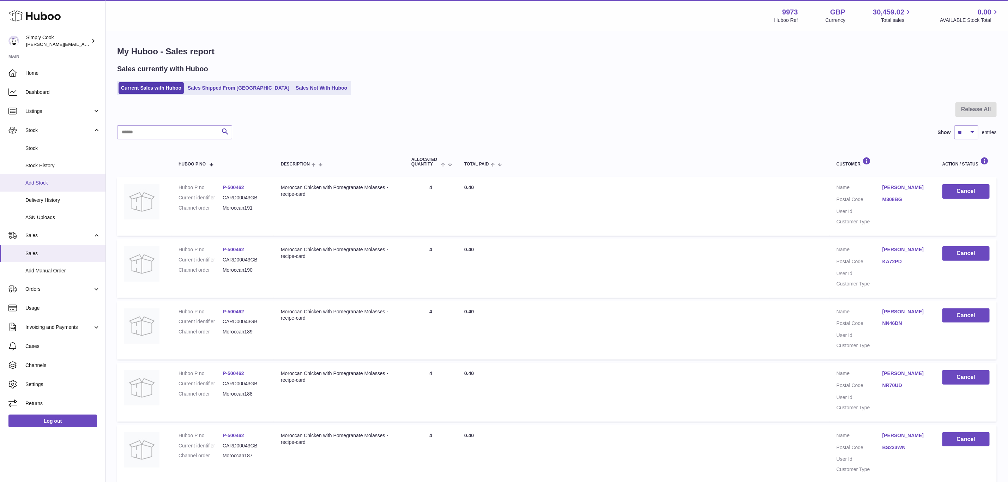
click at [55, 180] on span "Add Stock" at bounding box center [62, 183] width 75 height 7
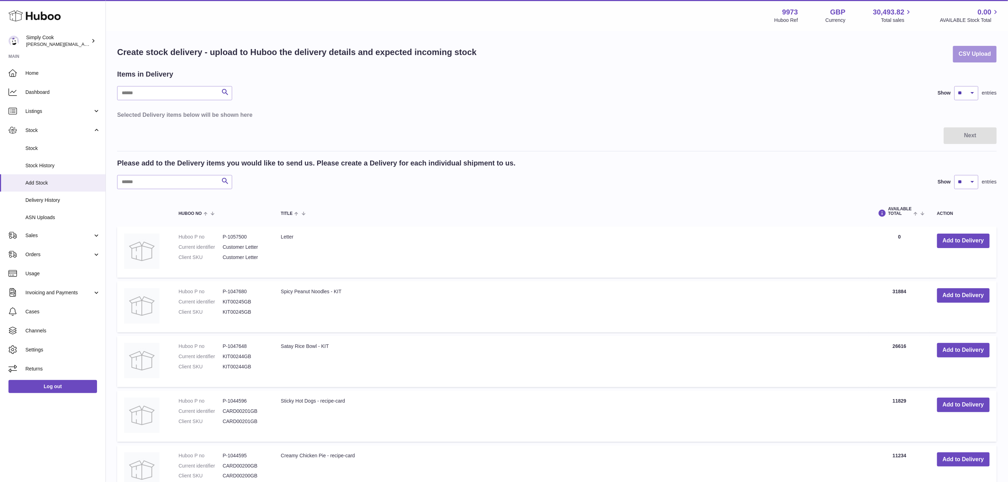
click at [983, 55] on button "CSV Upload" at bounding box center [975, 54] width 44 height 17
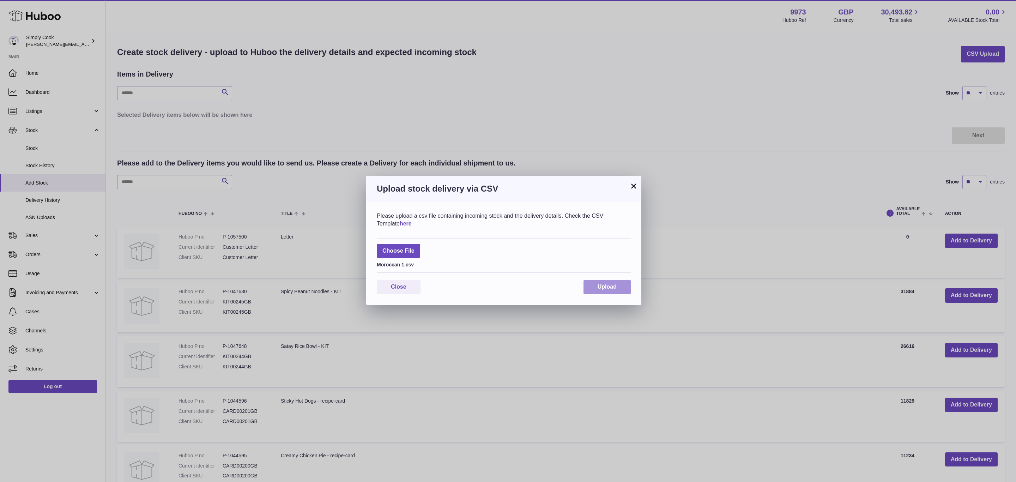
click at [603, 290] on button "Upload" at bounding box center [607, 287] width 47 height 14
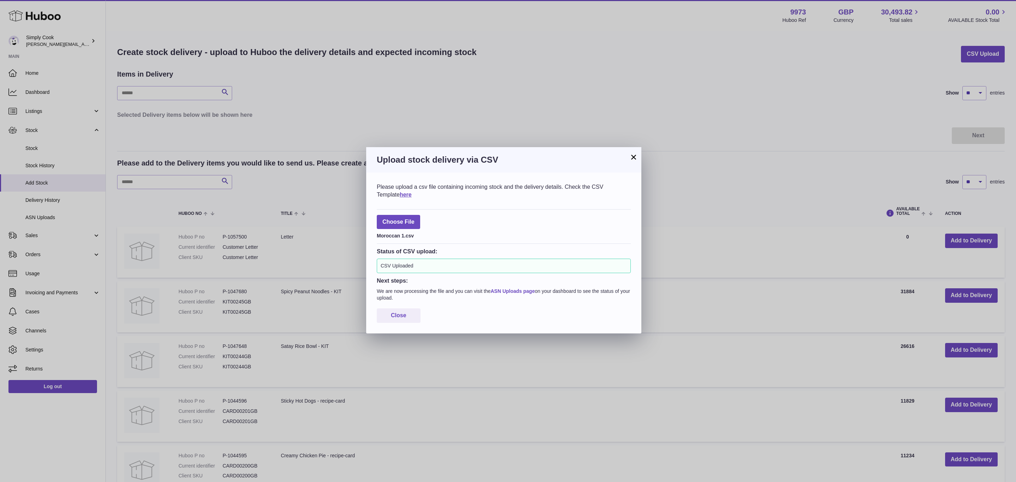
click at [508, 294] on link "ASN Uploads page" at bounding box center [513, 291] width 44 height 6
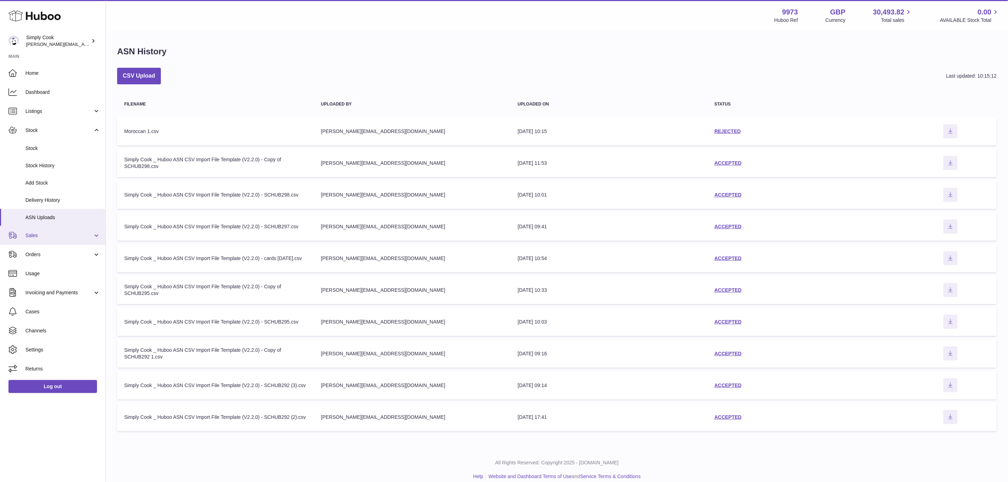
click at [45, 240] on link "Sales" at bounding box center [53, 235] width 106 height 19
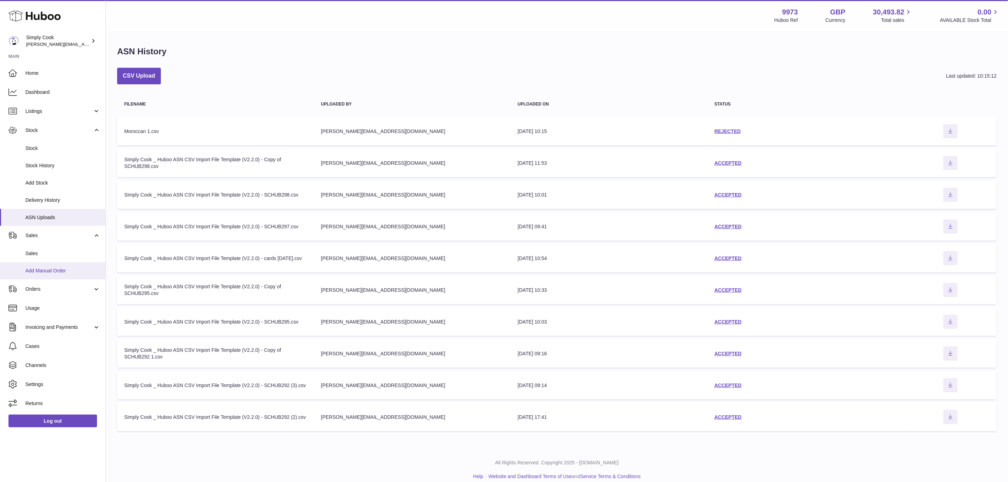
click at [43, 271] on span "Add Manual Order" at bounding box center [62, 270] width 75 height 7
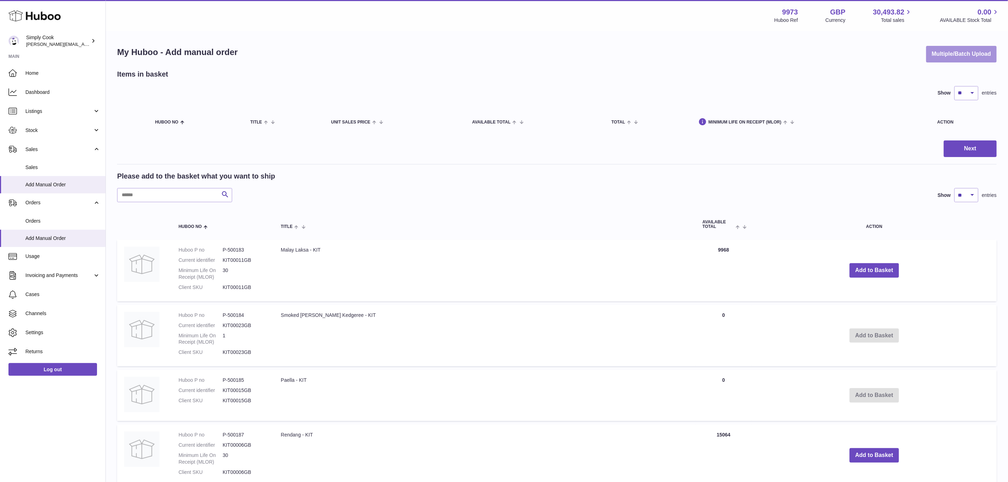
click at [962, 60] on button "Multiple/Batch Upload" at bounding box center [961, 54] width 71 height 17
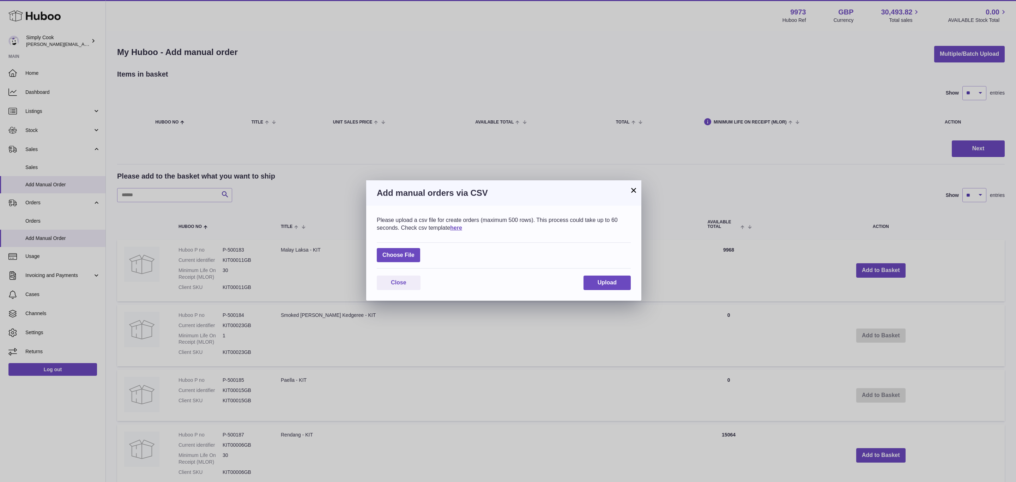
click at [397, 246] on div "Choose File" at bounding box center [504, 255] width 254 height 26
click at [396, 252] on label at bounding box center [398, 255] width 43 height 14
click at [415, 252] on input "file" at bounding box center [415, 252] width 0 height 0
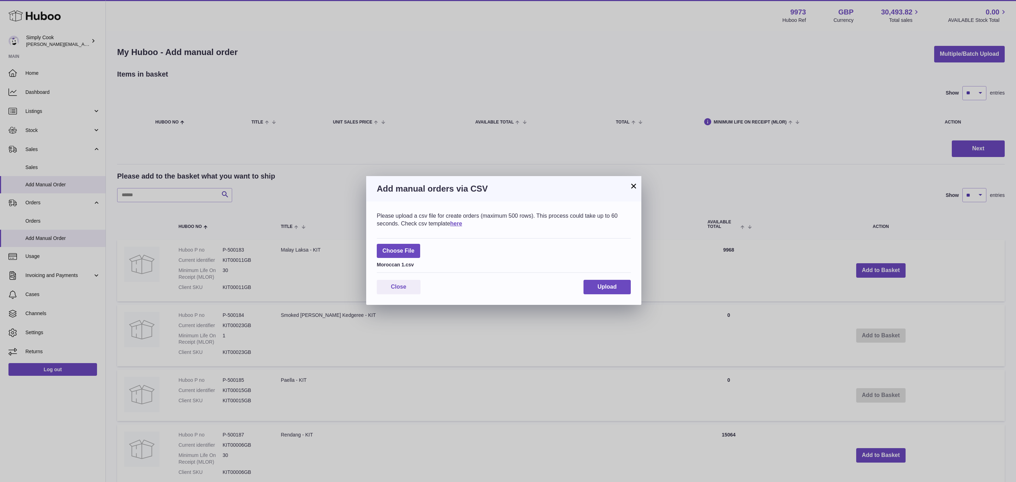
click at [604, 279] on div "Please upload a csv file for create orders (maximum 500 rows). This process cou…" at bounding box center [503, 252] width 275 height 103
click at [598, 292] on button "Upload" at bounding box center [607, 287] width 47 height 14
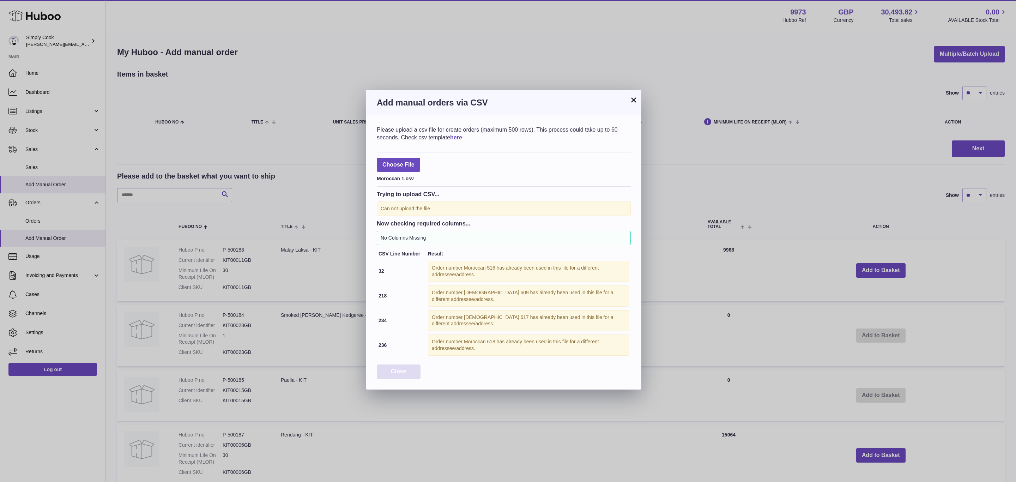
click at [404, 374] on span "Close" at bounding box center [399, 371] width 16 height 6
